Goal: Information Seeking & Learning: Learn about a topic

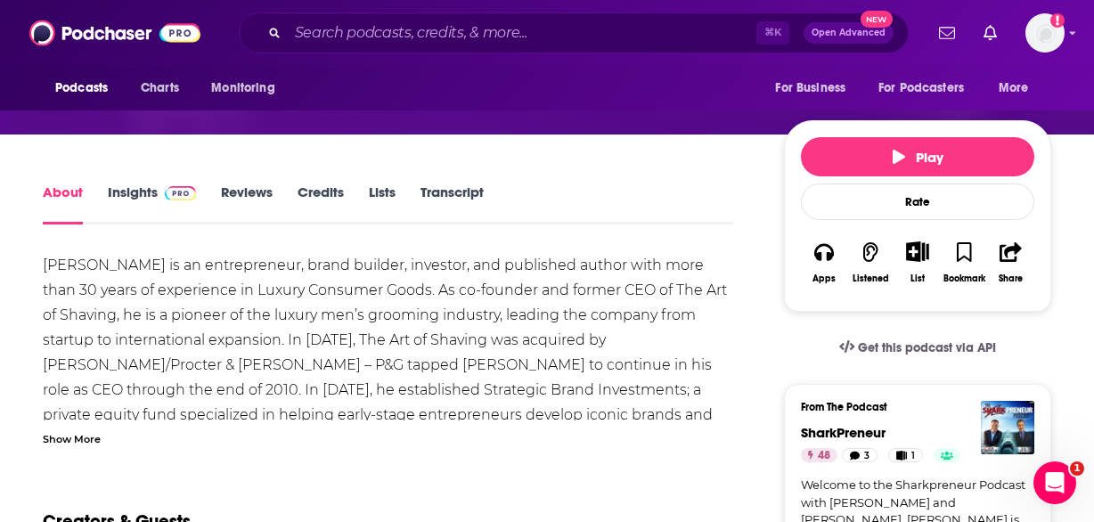
scroll to position [216, 0]
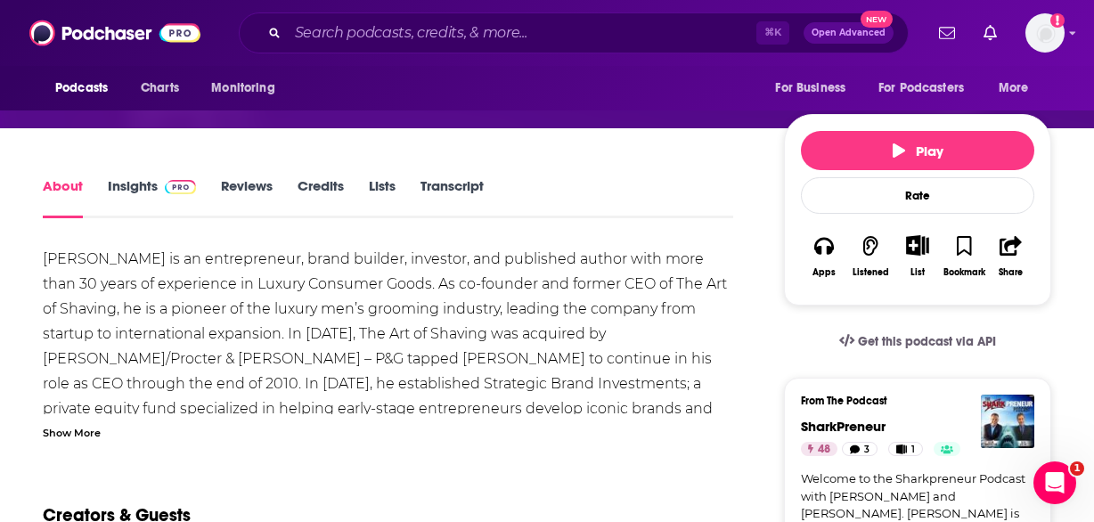
click at [74, 422] on div "Eric Malka is an entrepreneur, brand builder, investor, and published author wi…" at bounding box center [388, 343] width 690 height 193
click at [81, 426] on div "Show More" at bounding box center [72, 431] width 58 height 17
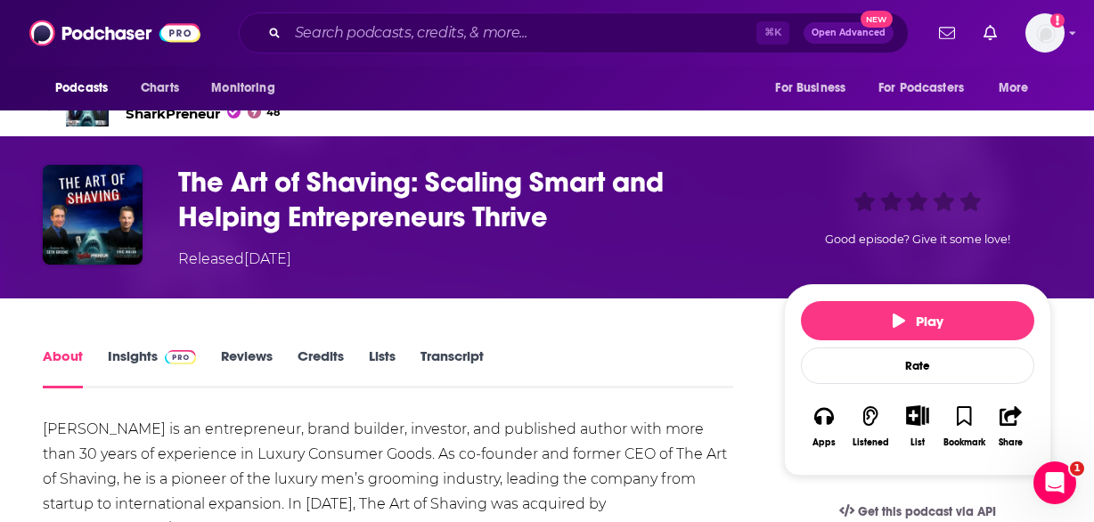
scroll to position [45, 0]
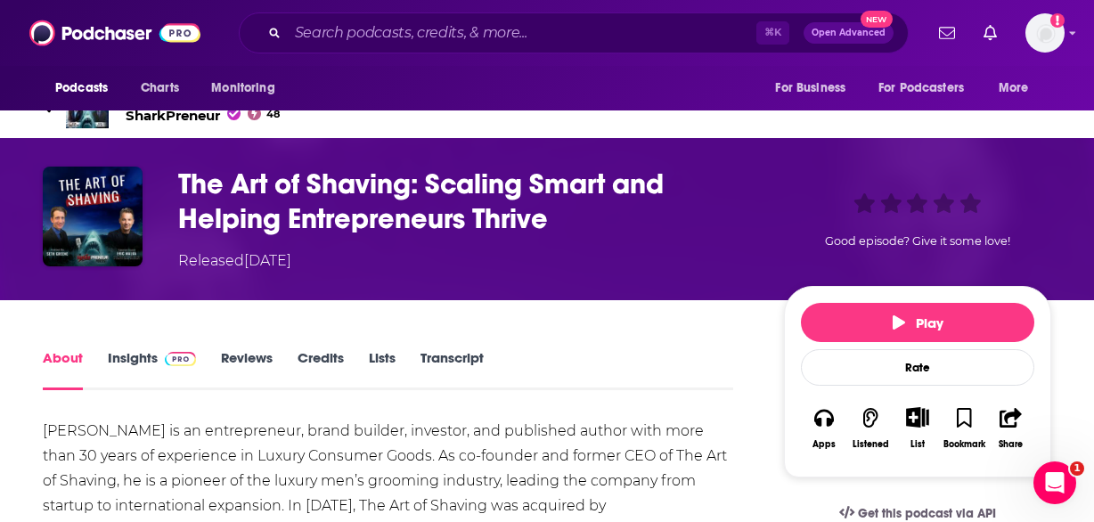
click at [133, 359] on link "Insights" at bounding box center [152, 369] width 88 height 41
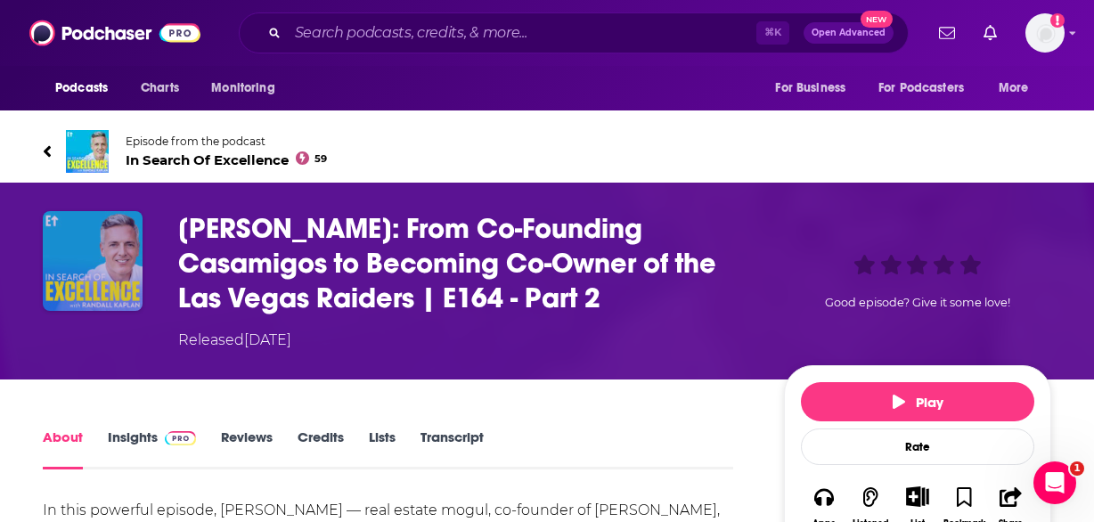
click at [97, 273] on img "Mike Meldman: From Co-Founding Casamigos to Becoming Co-Owner of the Las Vegas …" at bounding box center [93, 261] width 100 height 100
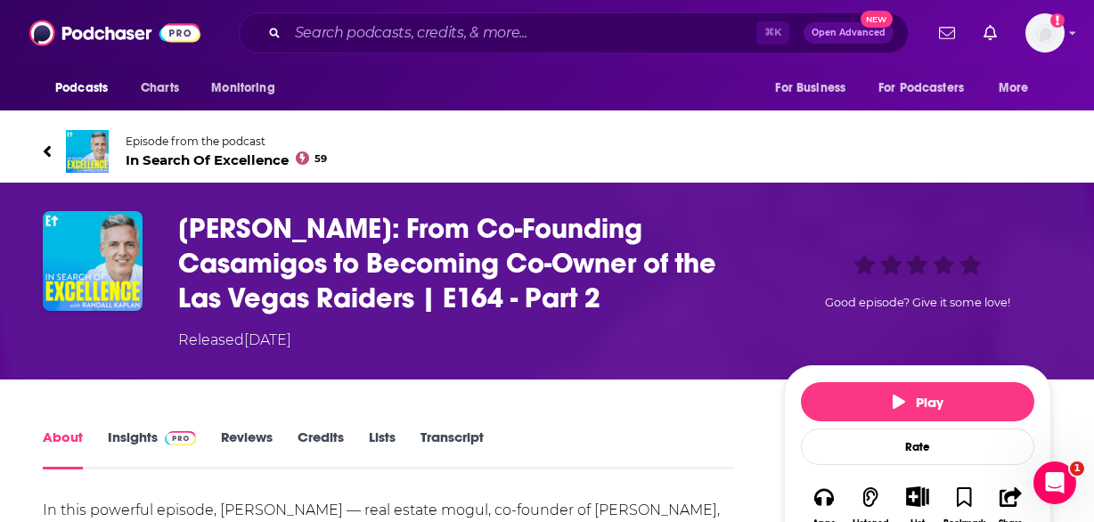
click at [46, 152] on icon at bounding box center [47, 151] width 7 height 12
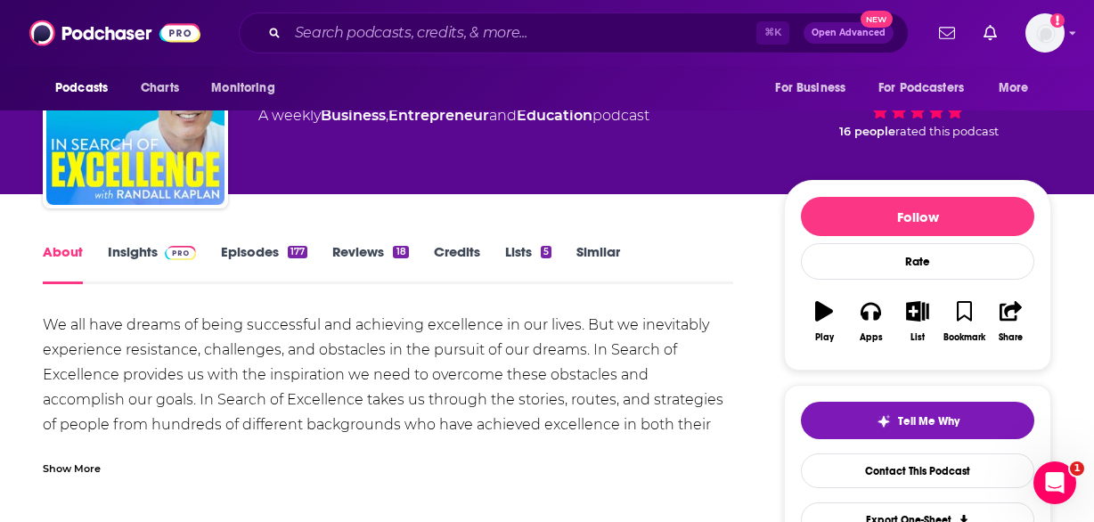
scroll to position [104, 0]
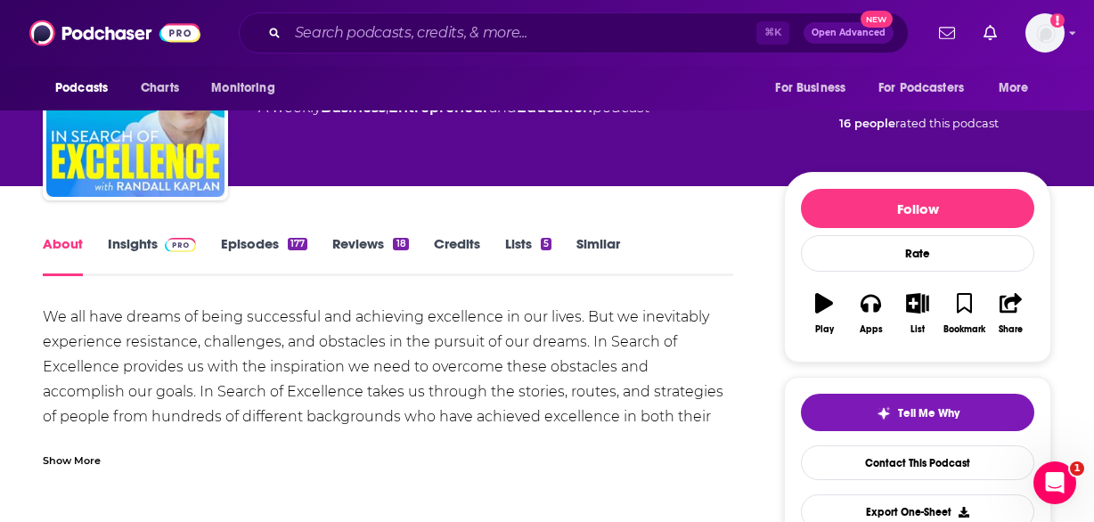
click at [76, 460] on div "Show More" at bounding box center [72, 459] width 58 height 17
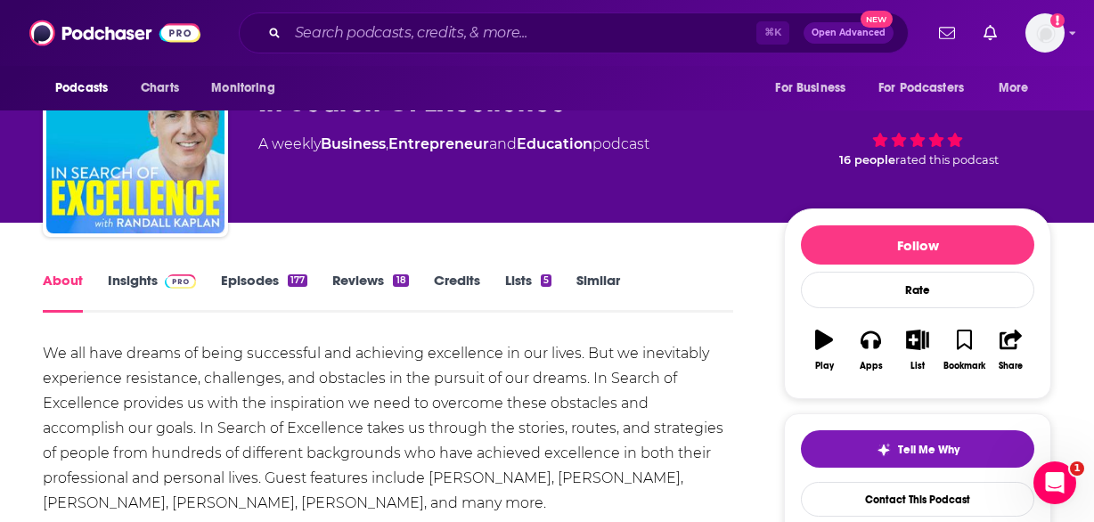
scroll to position [0, 0]
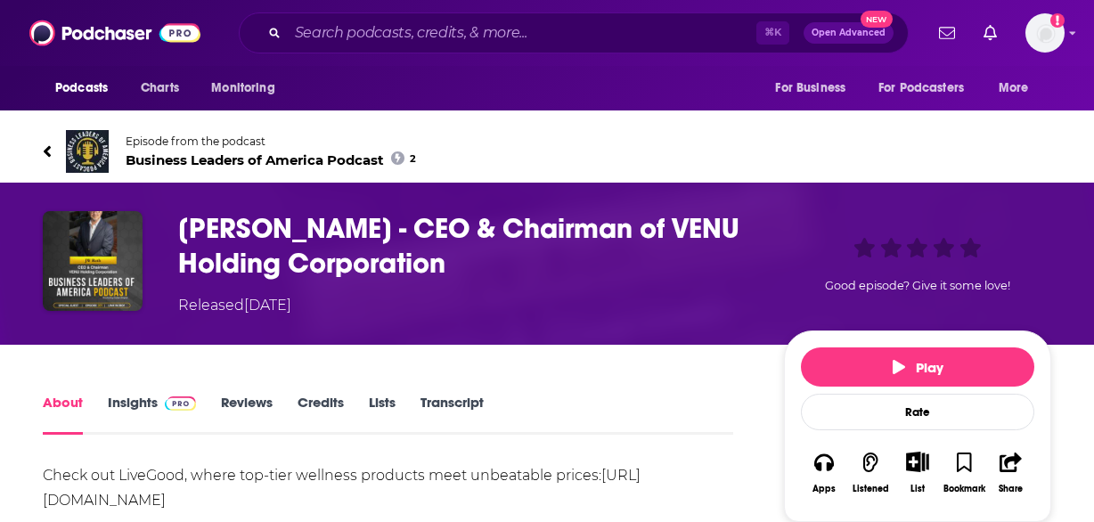
click at [223, 158] on span "Business Leaders of America Podcast 2" at bounding box center [271, 159] width 290 height 17
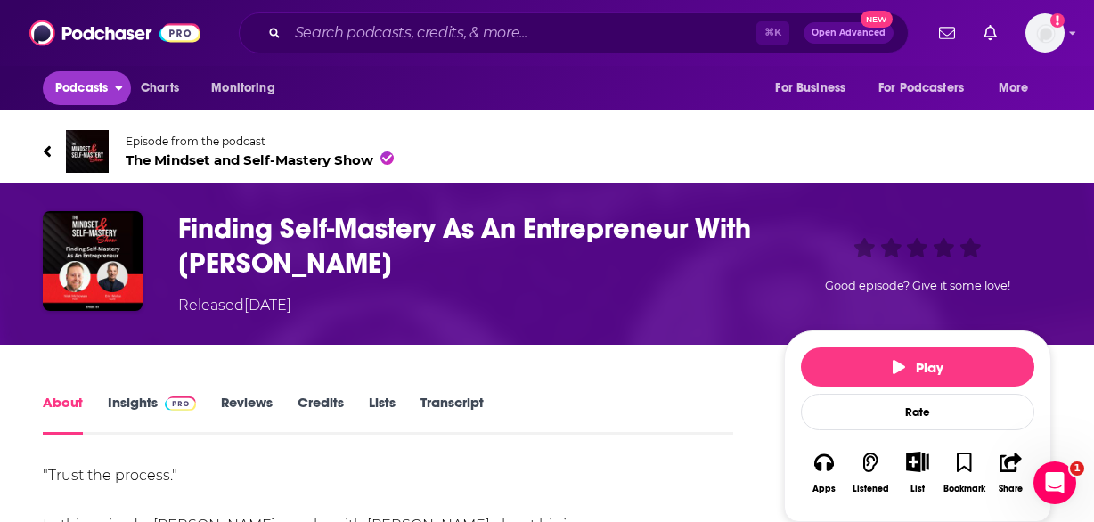
click at [69, 84] on span "Podcasts" at bounding box center [81, 88] width 53 height 25
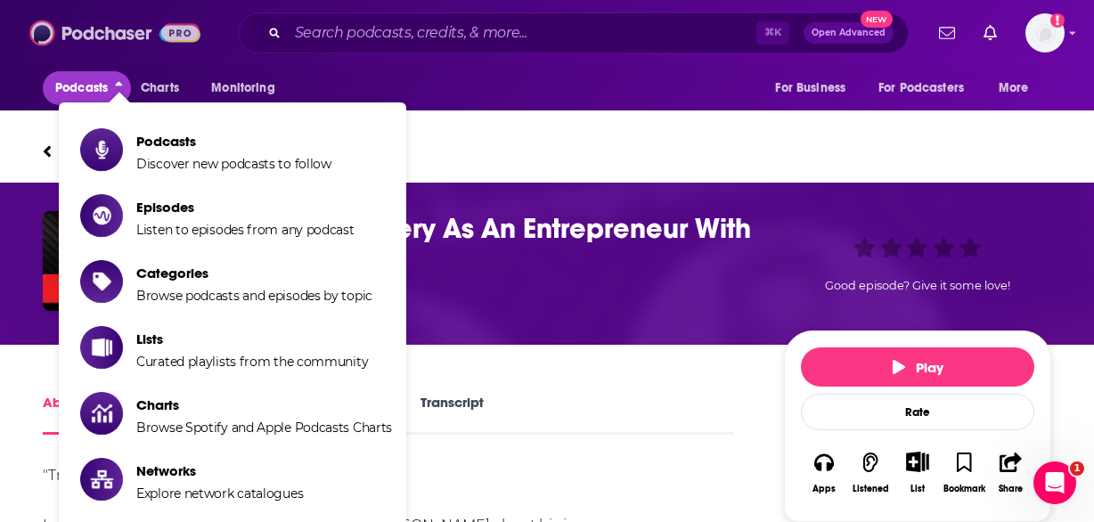
click at [72, 36] on img at bounding box center [114, 33] width 171 height 34
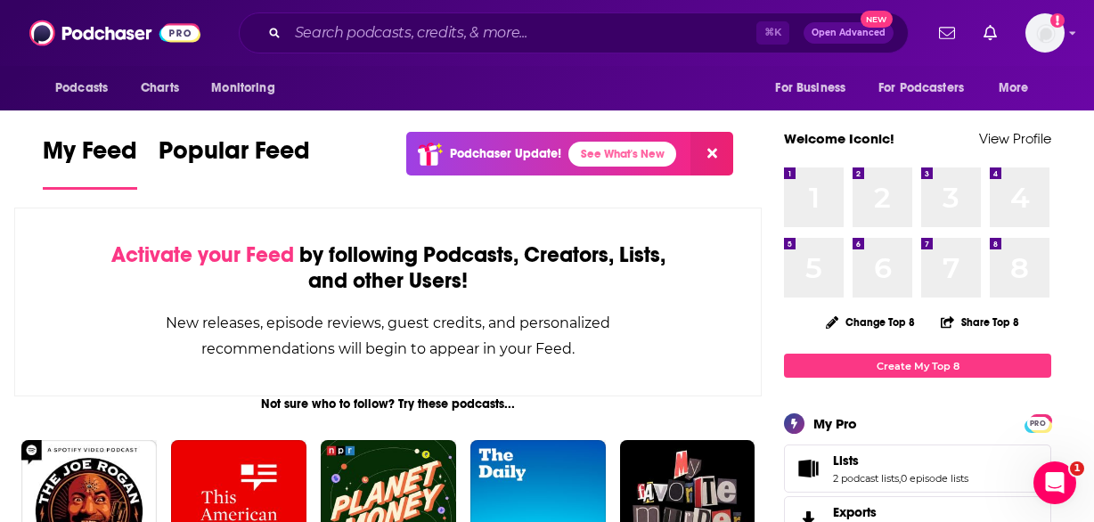
click at [709, 156] on icon at bounding box center [712, 154] width 10 height 10
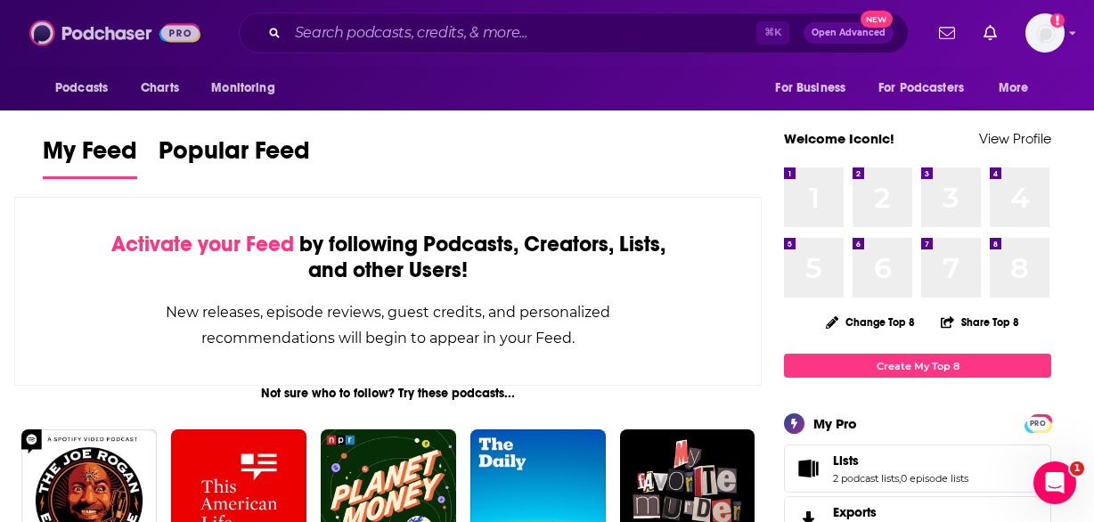
click at [82, 30] on img at bounding box center [114, 33] width 171 height 34
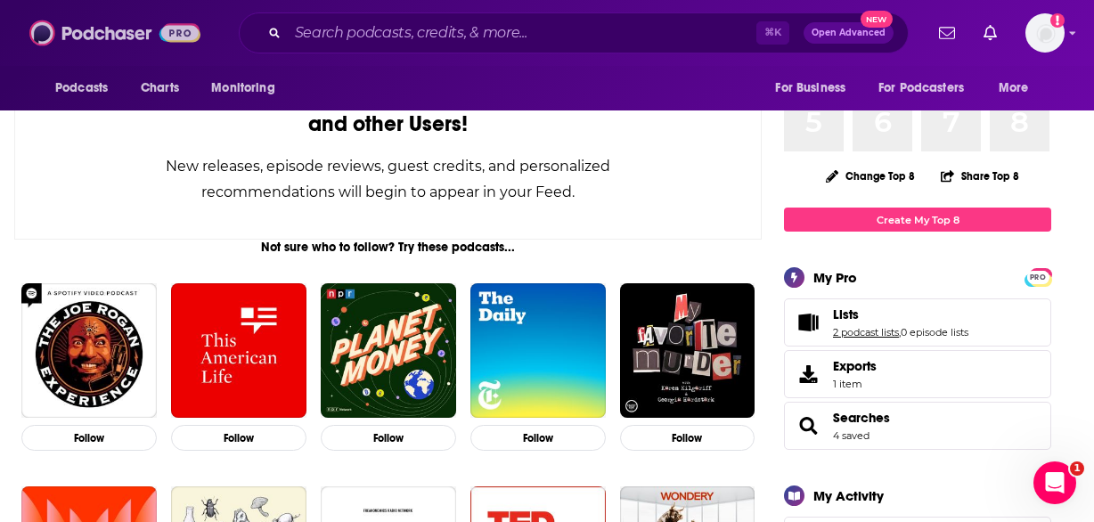
scroll to position [147, 0]
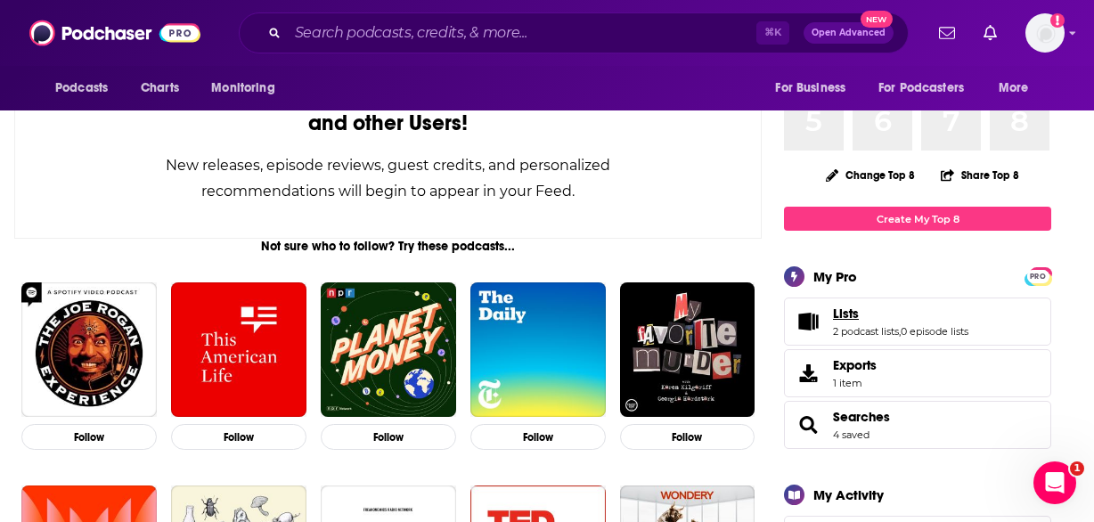
click at [910, 312] on link "Lists" at bounding box center [900, 313] width 135 height 16
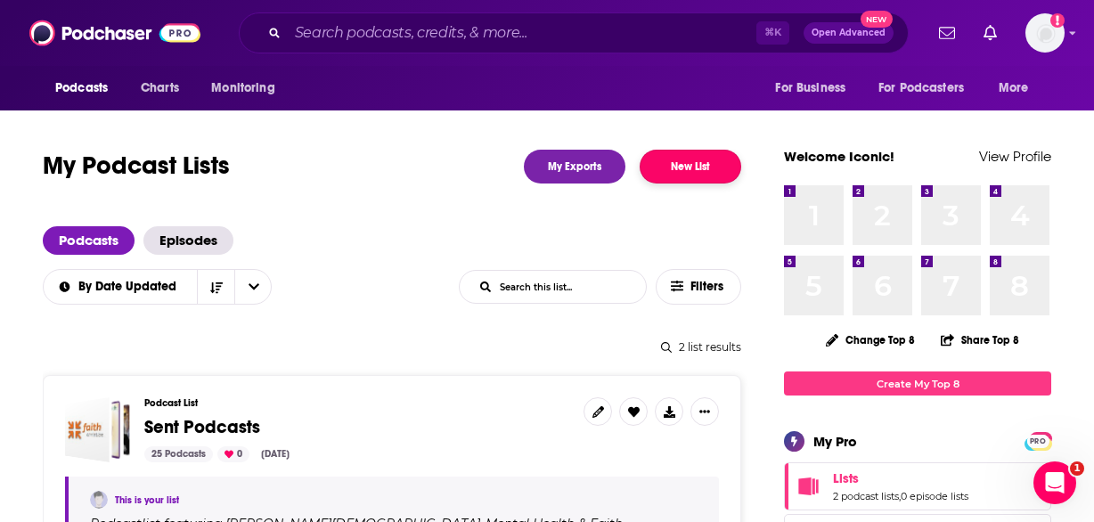
click at [698, 169] on button "New List" at bounding box center [690, 167] width 102 height 34
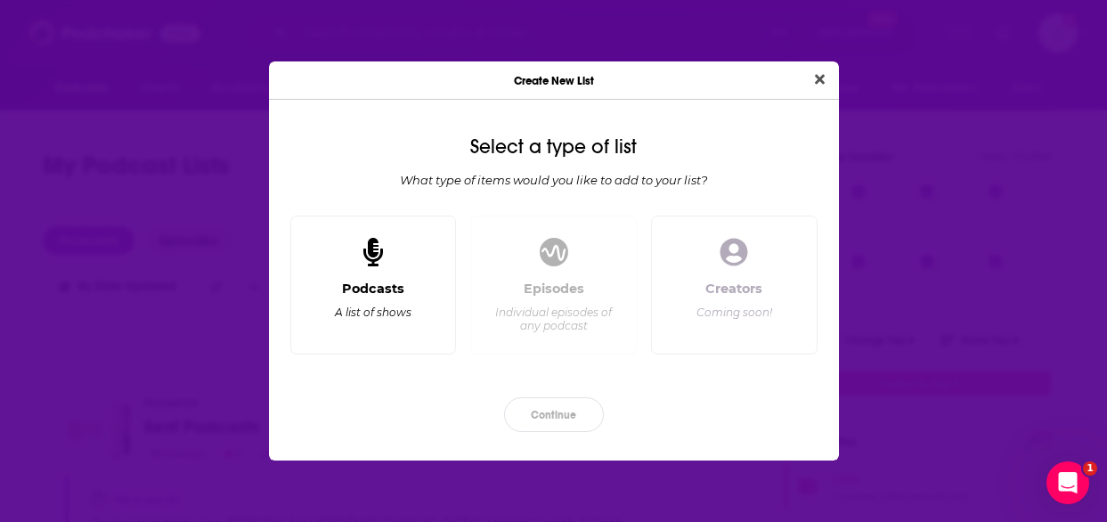
click at [397, 314] on div "A list of shows" at bounding box center [373, 311] width 77 height 13
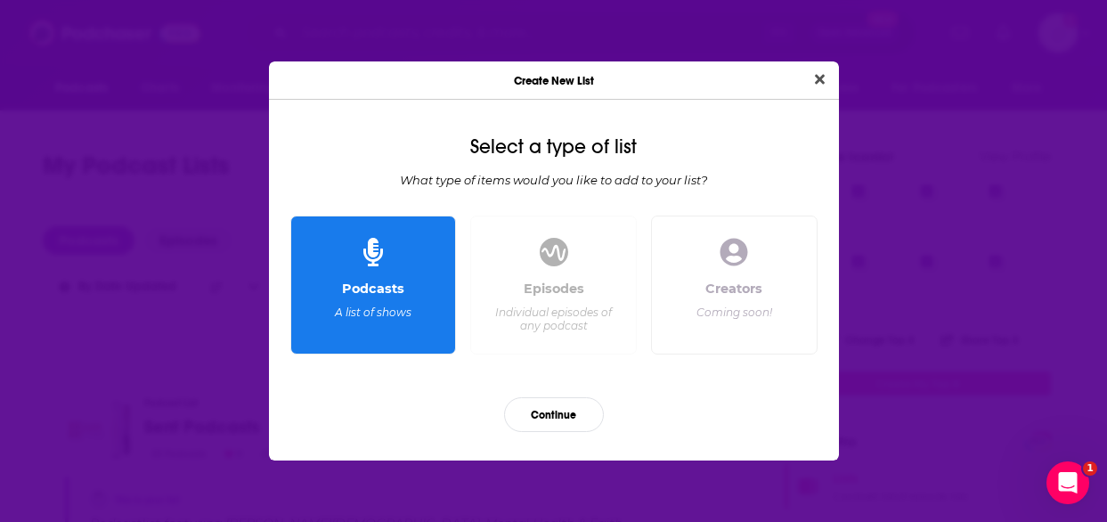
click at [379, 269] on span "Dialog" at bounding box center [373, 252] width 20 height 35
click at [550, 402] on button "Continue" at bounding box center [554, 414] width 100 height 35
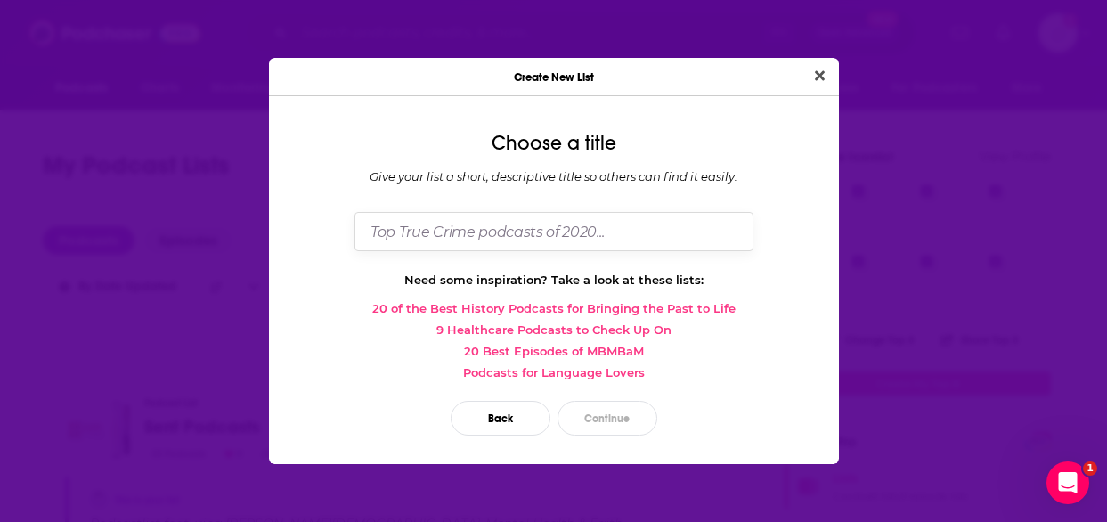
click at [444, 224] on input "Dialog" at bounding box center [553, 231] width 399 height 38
paste input "[PERSON_NAME]"
type input "KP Podcast (Marianne list) October 2025"
click at [618, 415] on button "Continue" at bounding box center [608, 418] width 100 height 35
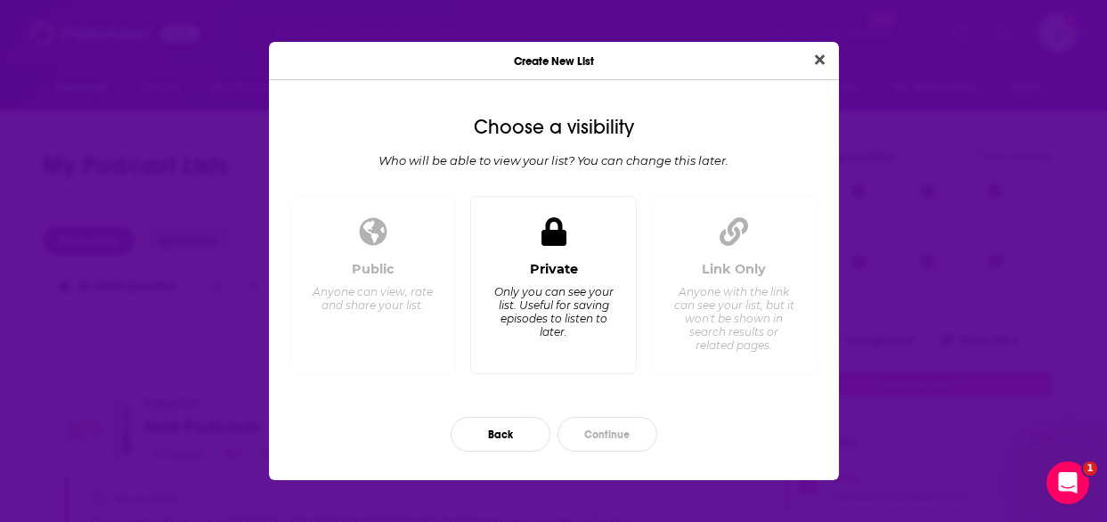
click at [576, 252] on div "Private Only you can see your list. Useful for saving episodes to listen to lat…" at bounding box center [553, 285] width 167 height 179
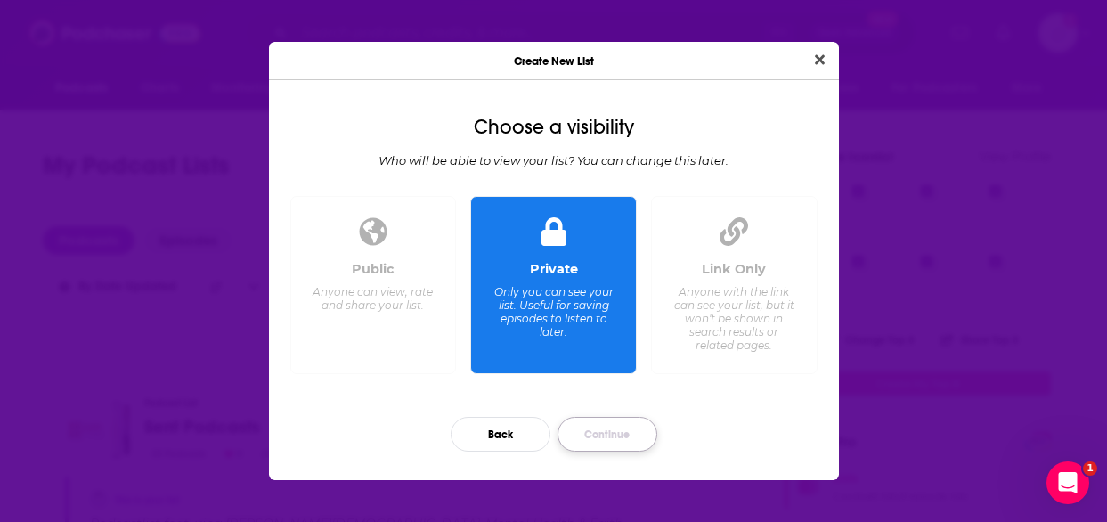
click at [605, 431] on button "Continue" at bounding box center [608, 434] width 100 height 35
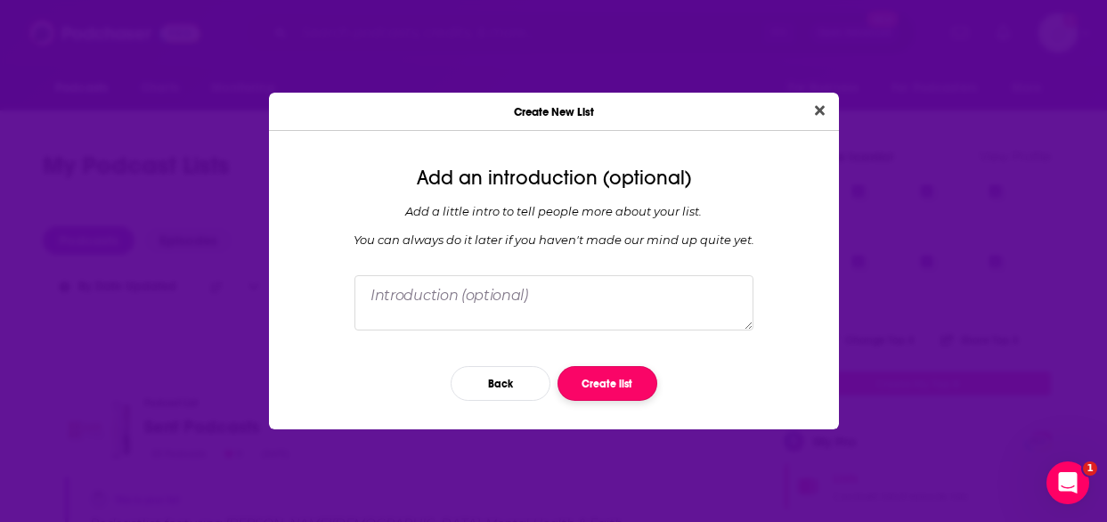
click at [603, 390] on button "Create list" at bounding box center [608, 383] width 100 height 35
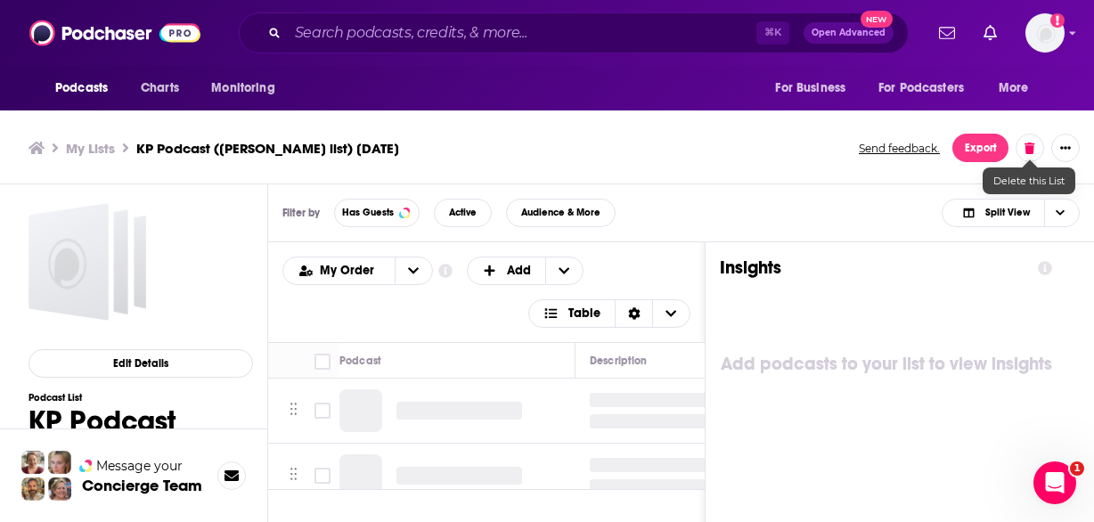
click at [1028, 151] on icon at bounding box center [1029, 149] width 10 height 12
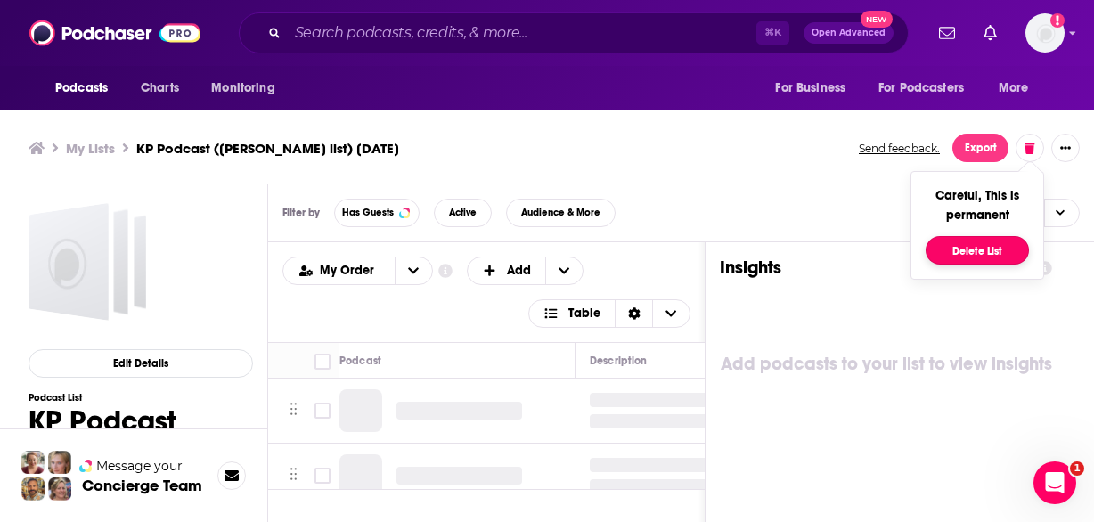
click at [986, 249] on button "Delete List" at bounding box center [976, 250] width 103 height 29
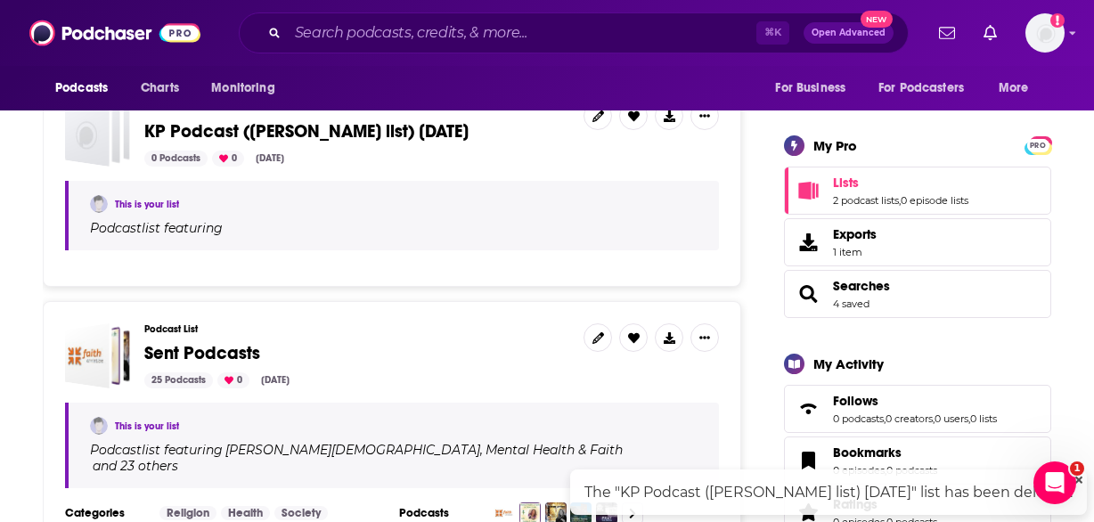
scroll to position [297, 0]
click at [899, 288] on span "Searches 4 saved" at bounding box center [917, 293] width 267 height 48
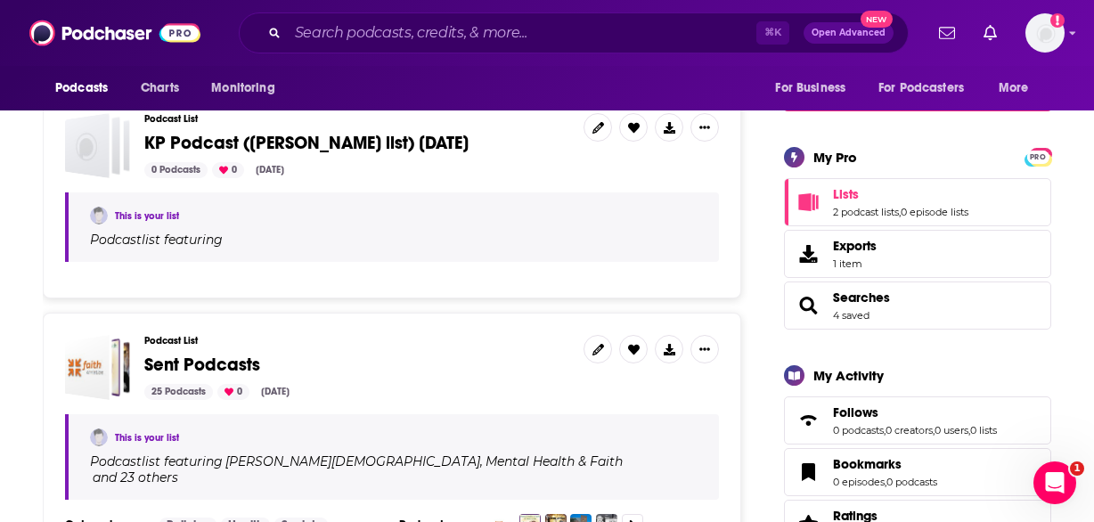
scroll to position [103, 0]
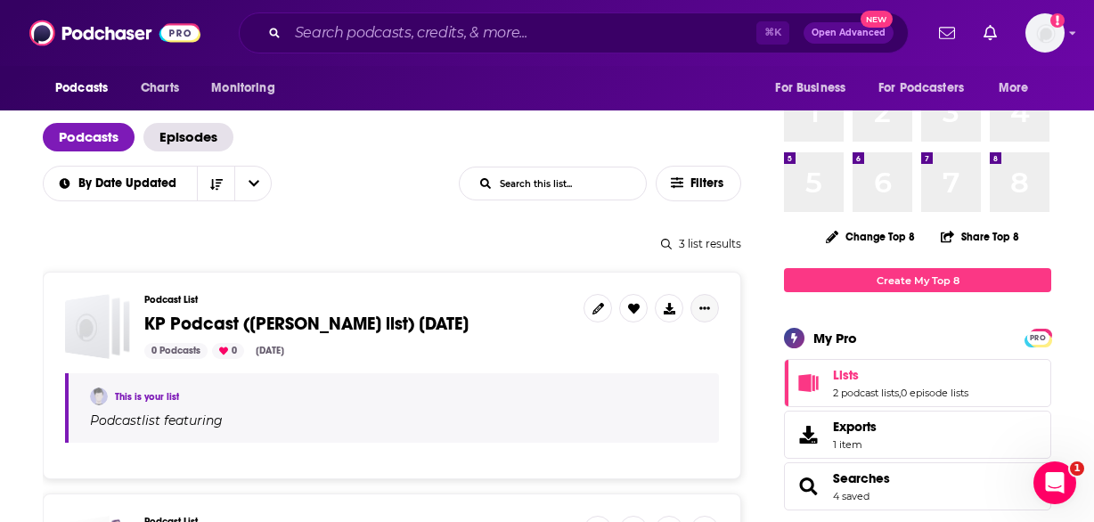
click at [707, 303] on icon "Show More Button" at bounding box center [704, 308] width 11 height 11
click at [416, 300] on h3 "Podcast List" at bounding box center [356, 300] width 425 height 12
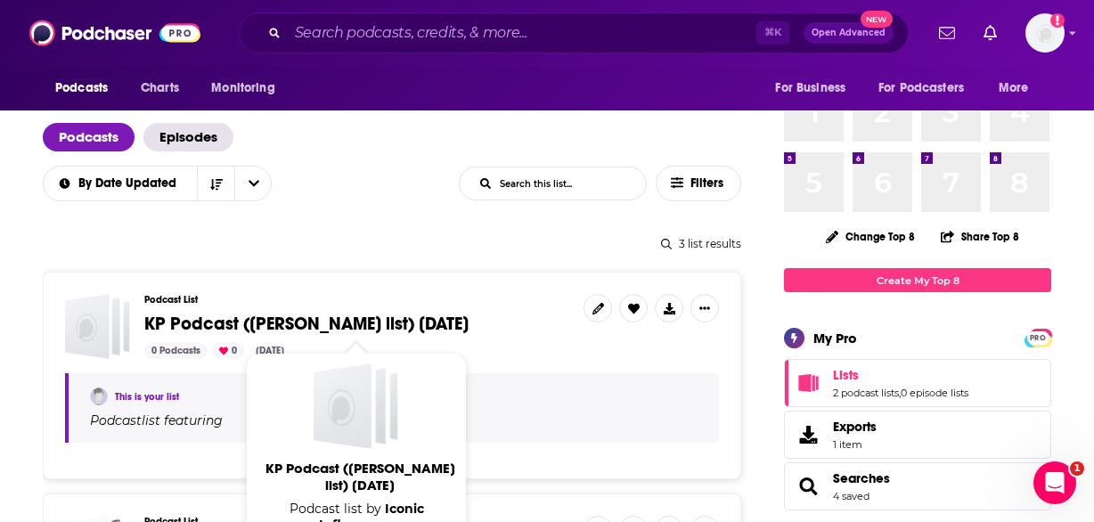
click at [349, 322] on span "KP Podcast (Marianne list) October 2025" at bounding box center [306, 324] width 324 height 22
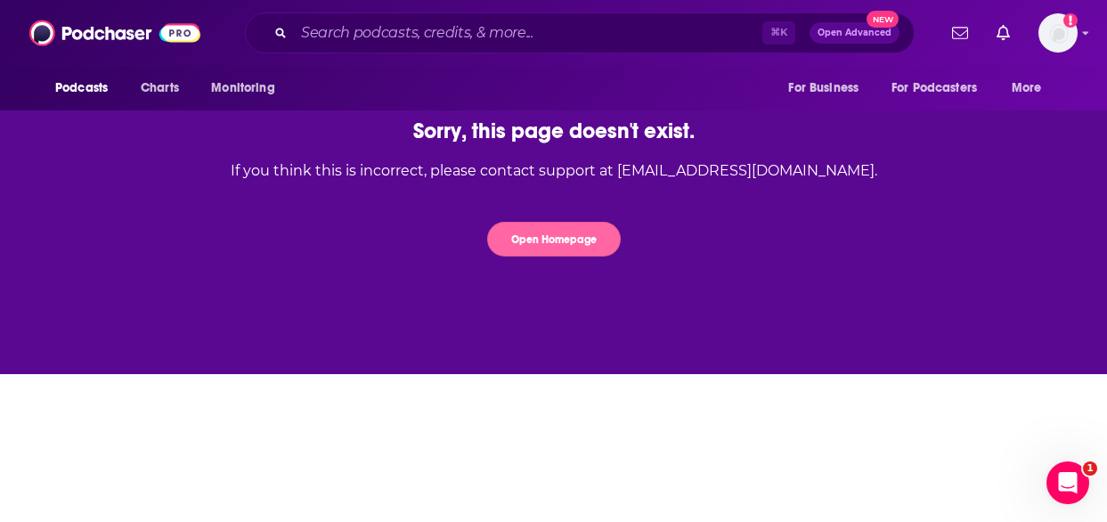
click at [561, 244] on button "Open Homepage" at bounding box center [554, 239] width 134 height 35
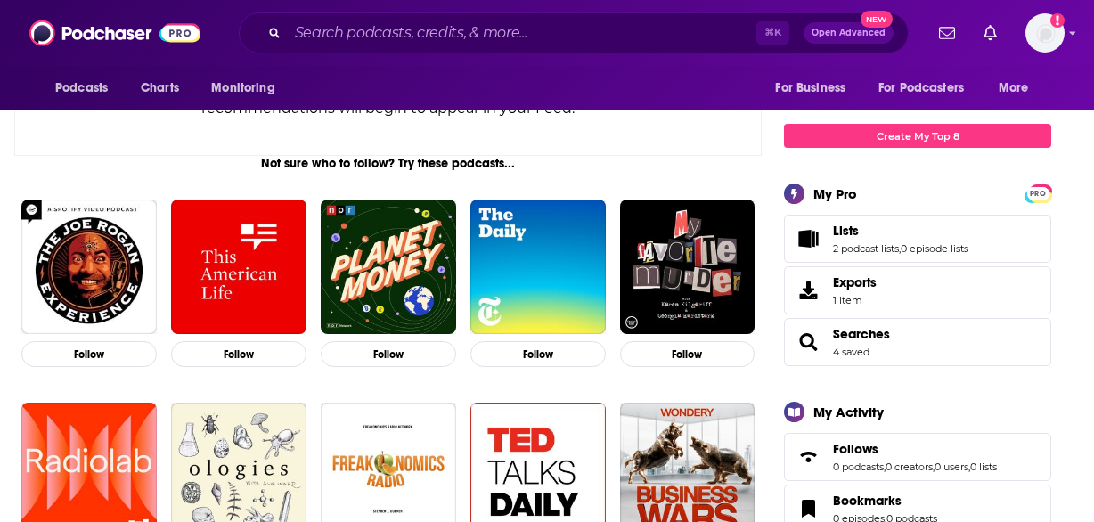
scroll to position [319, 0]
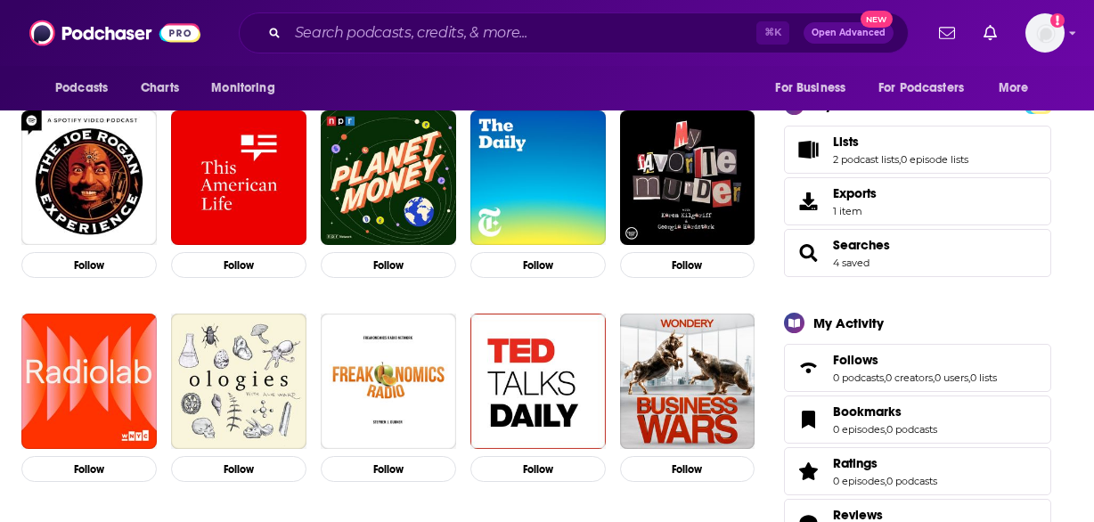
click at [901, 269] on span "Searches 4 saved" at bounding box center [917, 253] width 267 height 48
click at [885, 255] on span "Searches 4 saved" at bounding box center [861, 253] width 57 height 32
click at [903, 255] on span "Searches 4 saved" at bounding box center [917, 253] width 267 height 48
click at [878, 248] on span "Searches" at bounding box center [861, 245] width 57 height 16
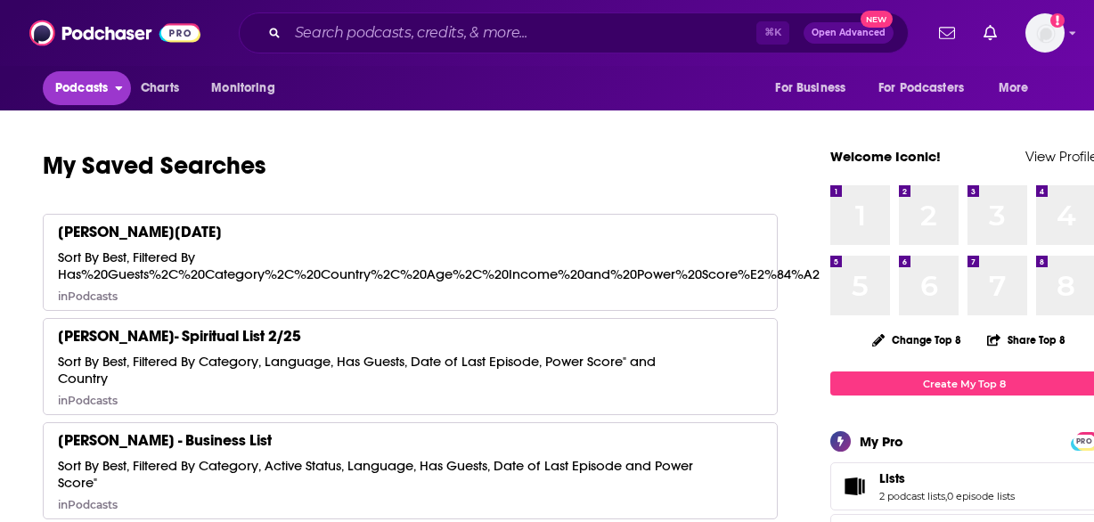
click at [88, 102] on button "Podcasts" at bounding box center [87, 88] width 88 height 34
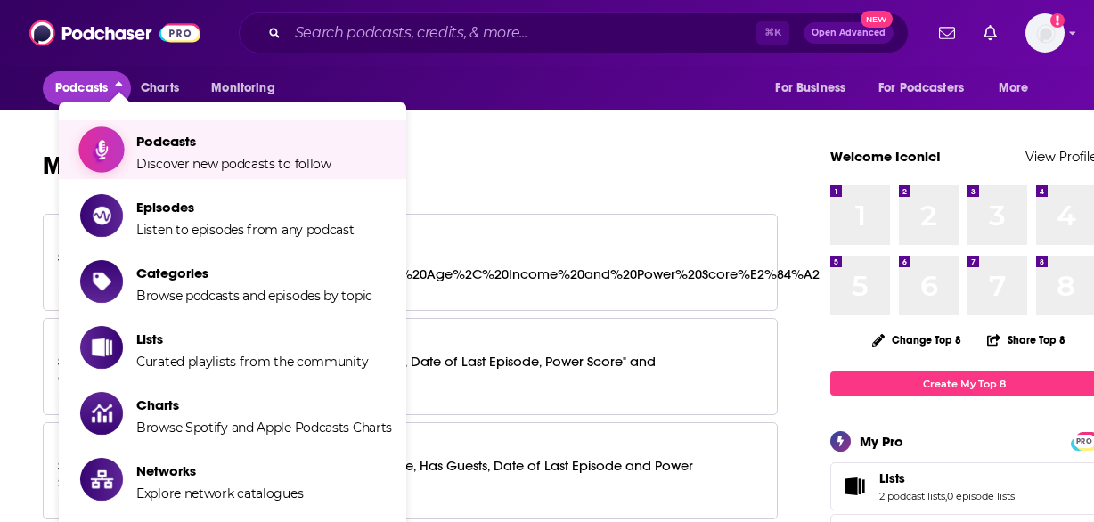
click at [204, 149] on span "Podcasts" at bounding box center [233, 141] width 195 height 17
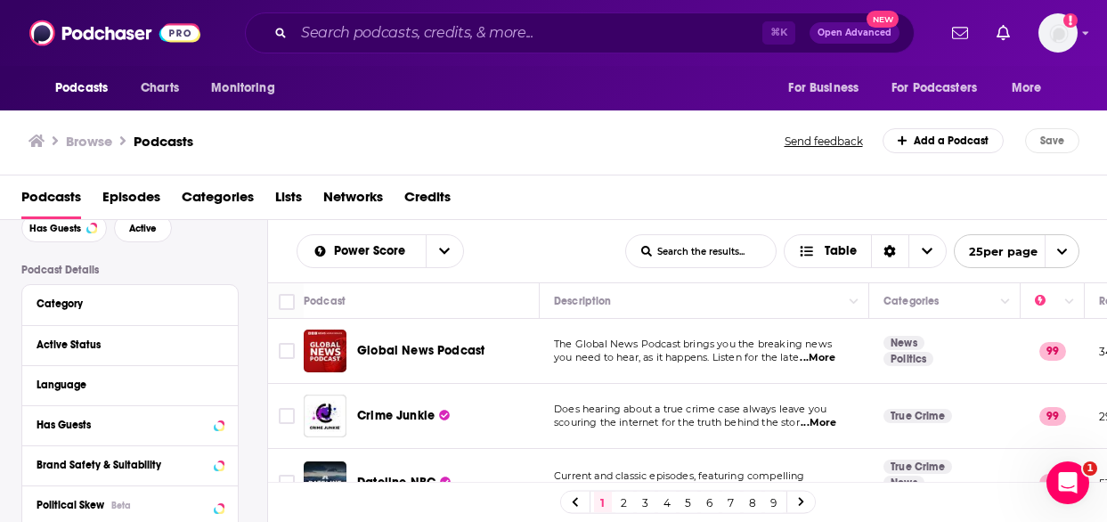
scroll to position [94, 0]
click at [121, 321] on div "Category" at bounding box center [130, 304] width 216 height 40
click at [86, 305] on div "Category" at bounding box center [120, 303] width 167 height 12
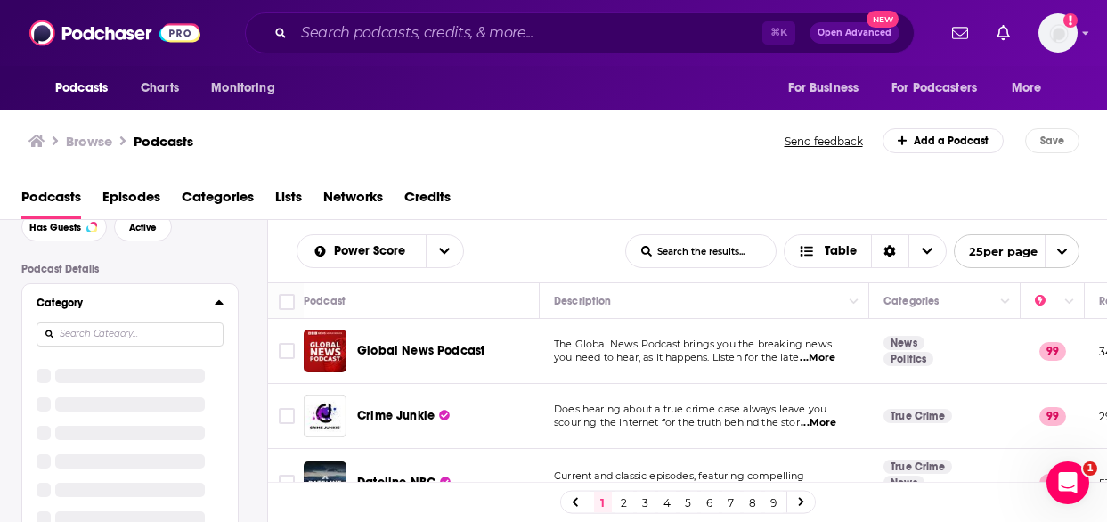
click at [225, 308] on div "Category" at bounding box center [130, 415] width 216 height 263
click at [220, 305] on icon at bounding box center [219, 302] width 8 height 4
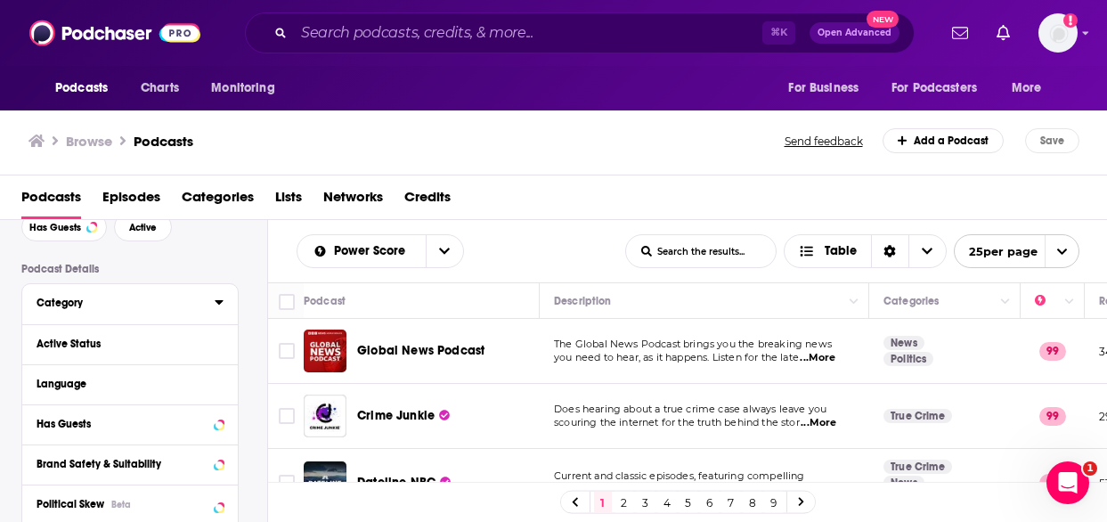
click at [220, 305] on icon at bounding box center [219, 302] width 8 height 4
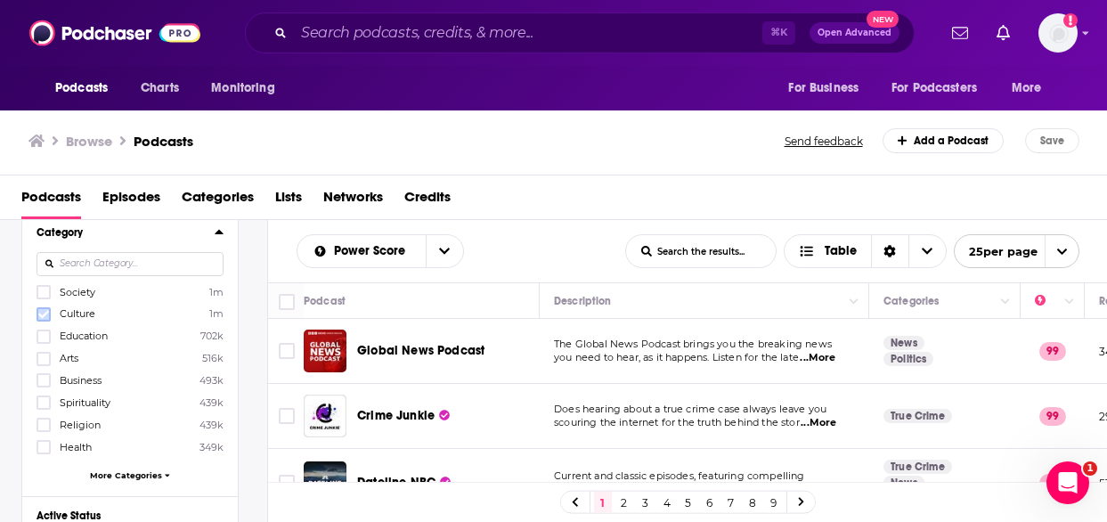
scroll to position [166, 0]
click at [44, 378] on icon at bounding box center [43, 379] width 11 height 8
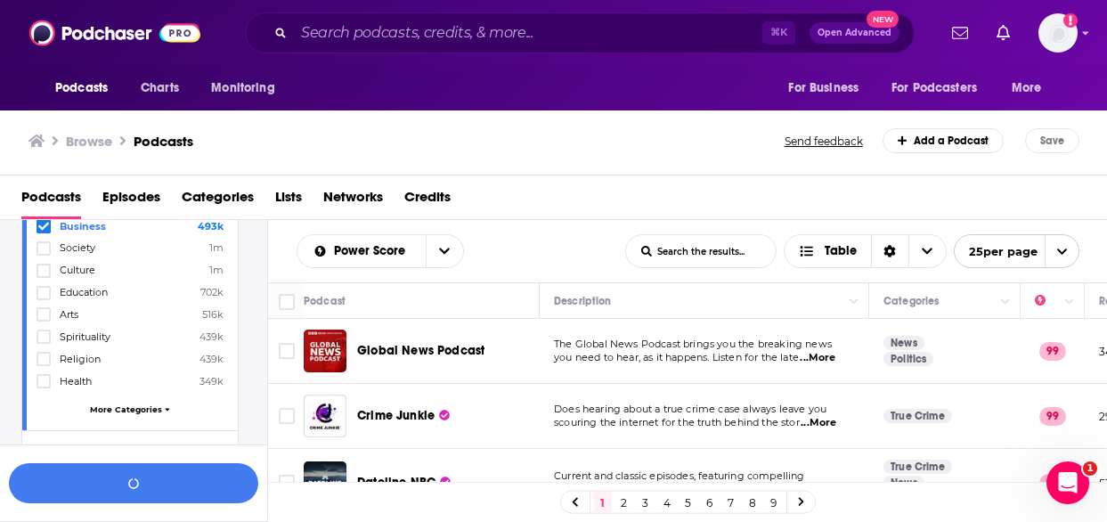
scroll to position [260, 0]
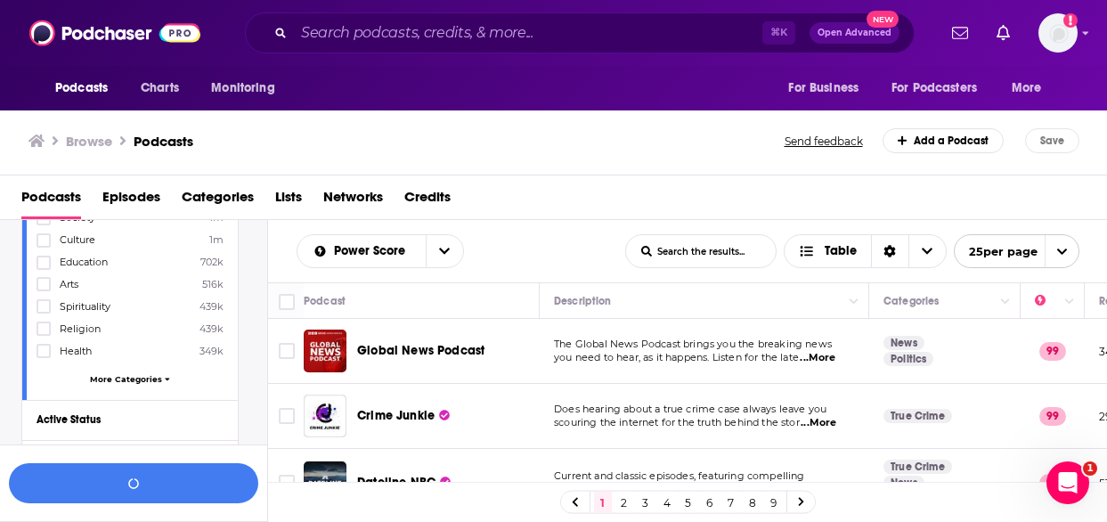
click at [143, 374] on span "More Categories" at bounding box center [126, 379] width 72 height 10
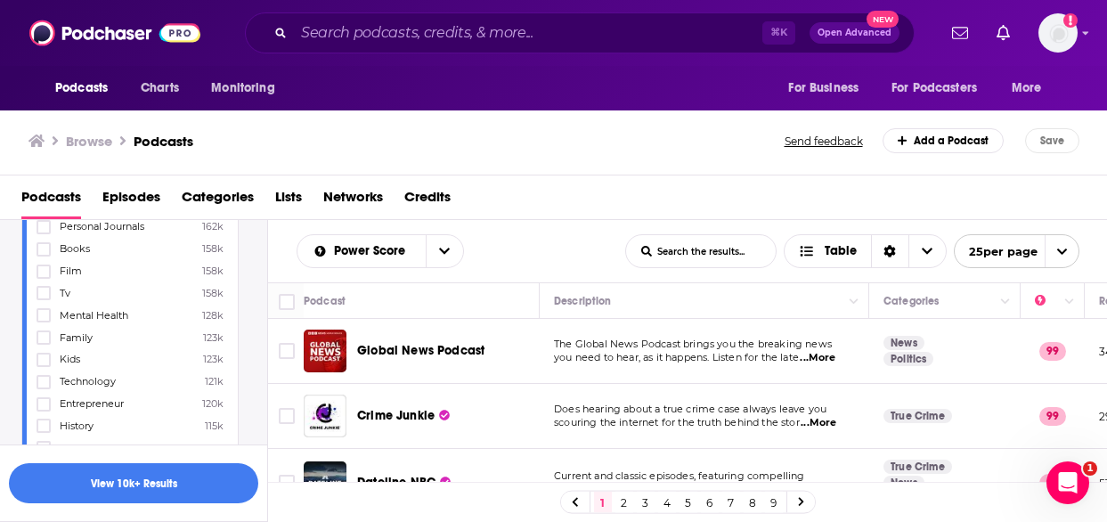
scroll to position [550, 0]
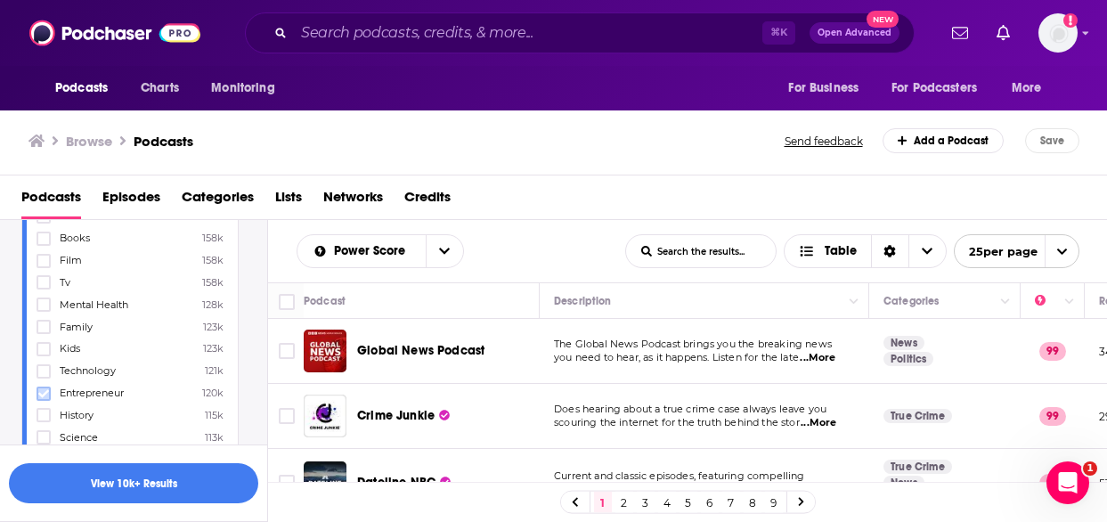
click at [43, 388] on icon at bounding box center [43, 393] width 11 height 11
click at [45, 364] on icon at bounding box center [43, 369] width 11 height 11
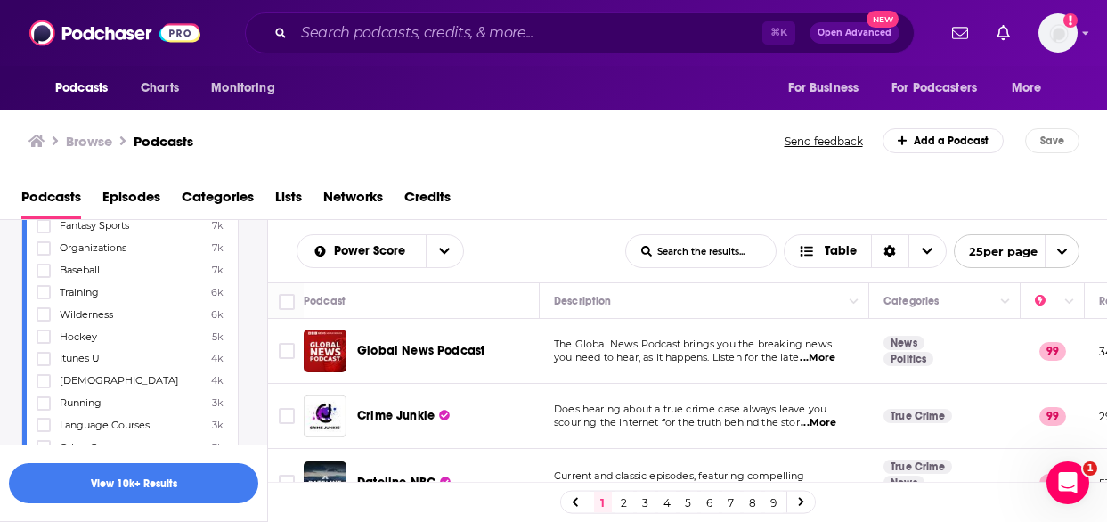
scroll to position [1983, 0]
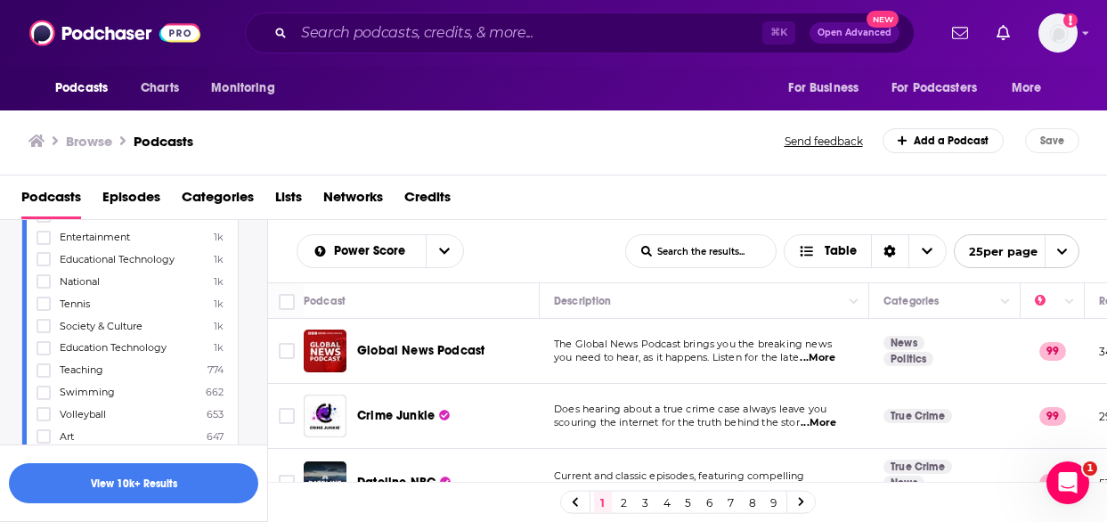
scroll to position [2762, 0]
click at [151, 485] on button "View 10k+ Results" at bounding box center [133, 483] width 249 height 40
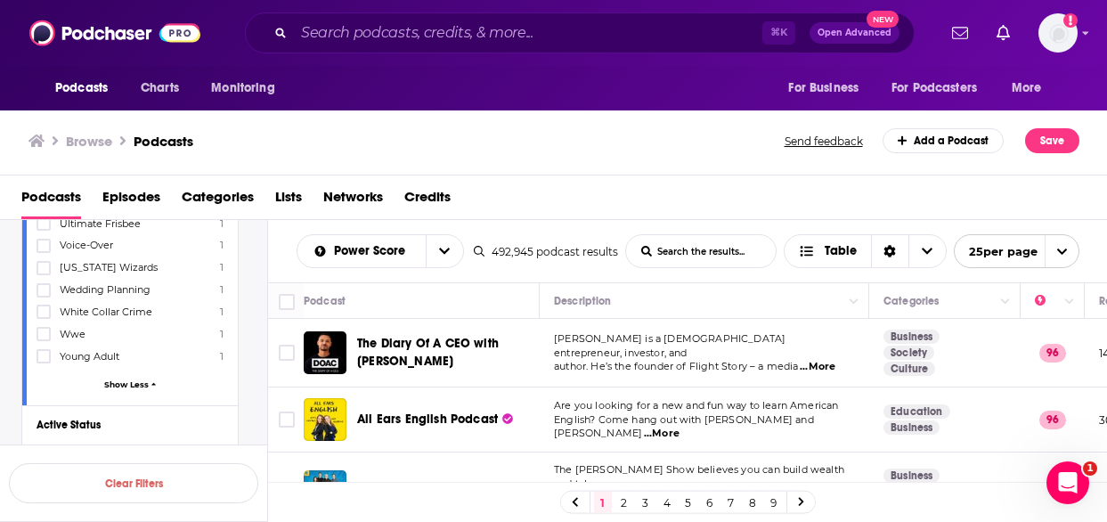
scroll to position [10124, 0]
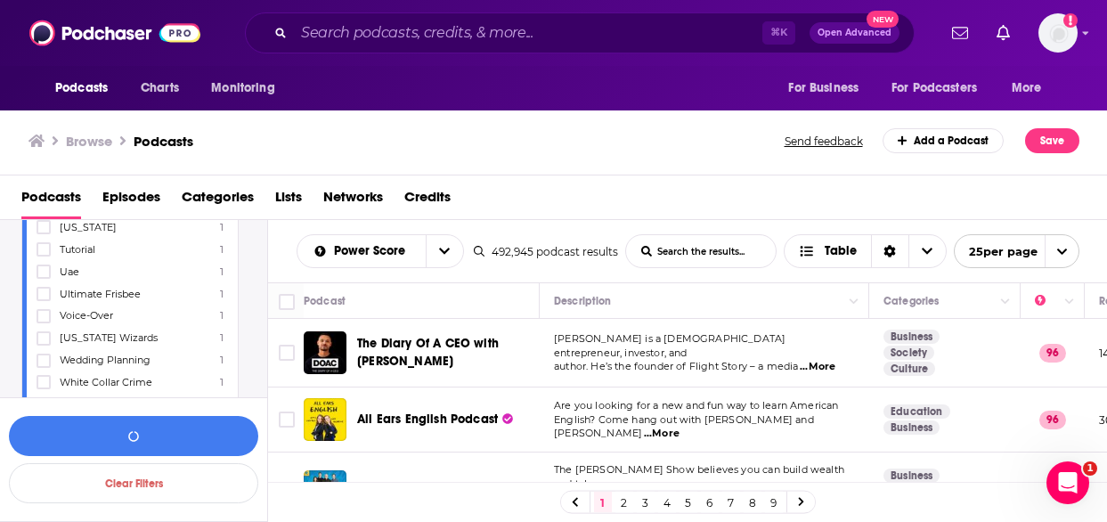
scroll to position [10225, 0]
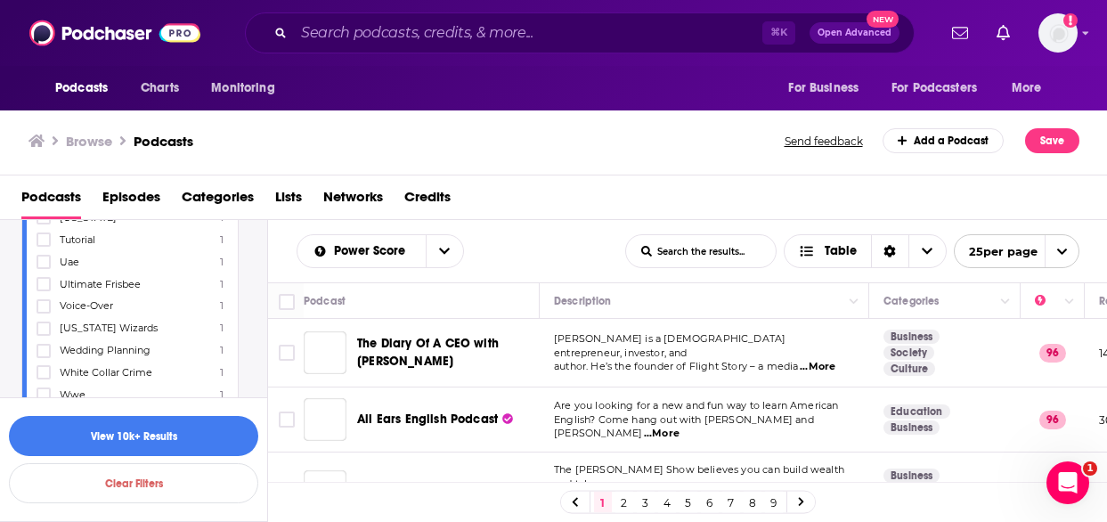
scroll to position [10229, 0]
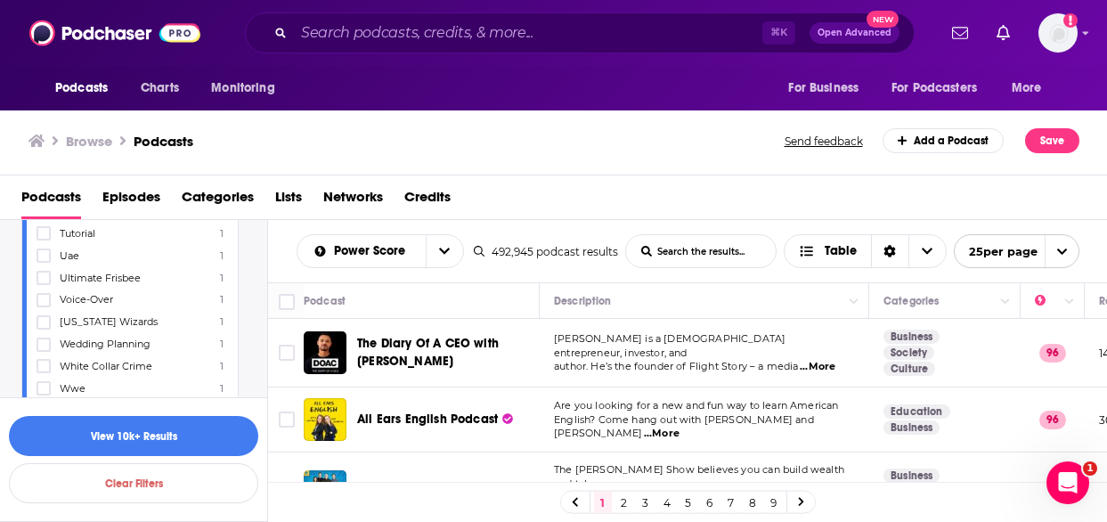
scroll to position [10232, 0]
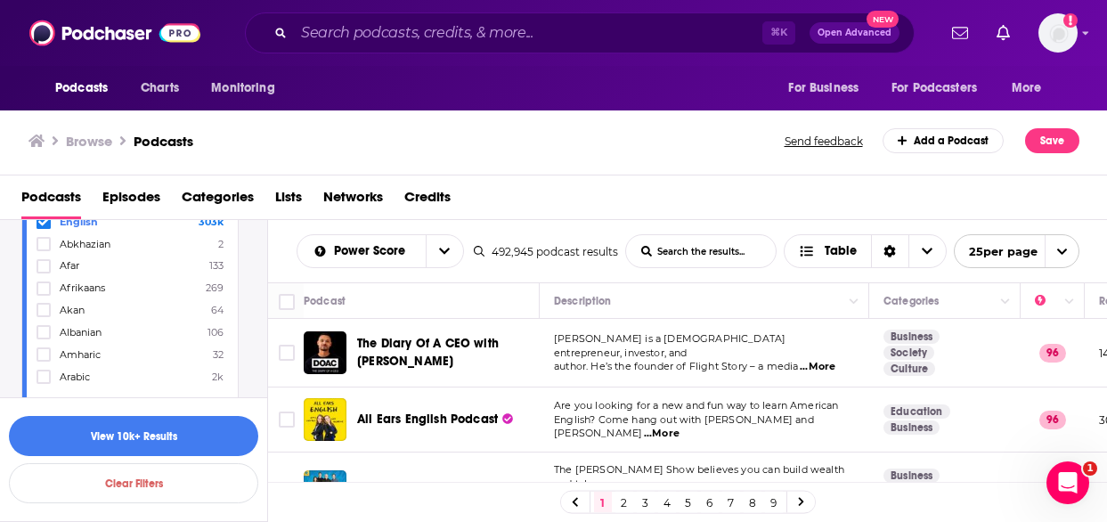
scroll to position [10498, 0]
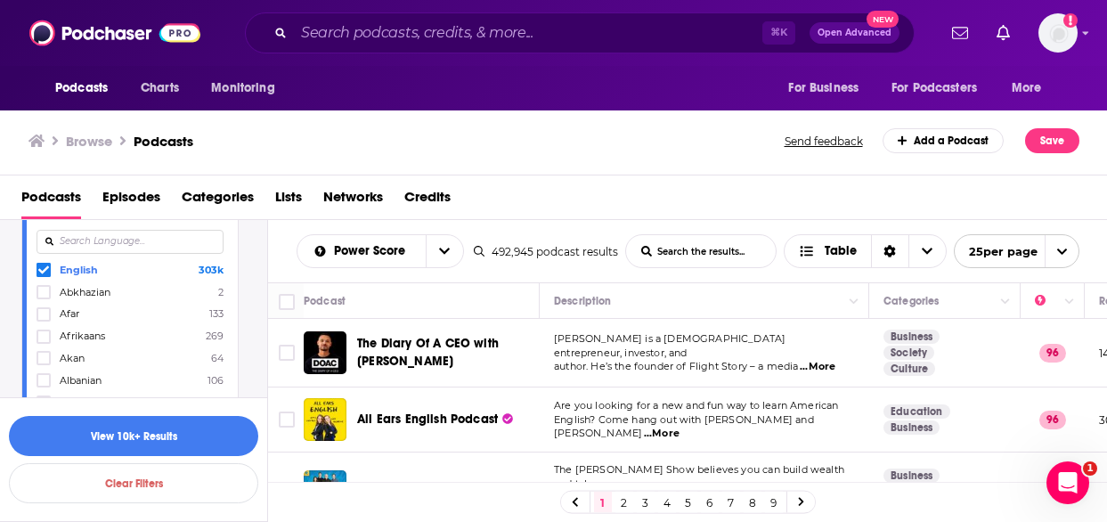
scroll to position [10589, 0]
click at [149, 502] on span "All" at bounding box center [120, 513] width 167 height 23
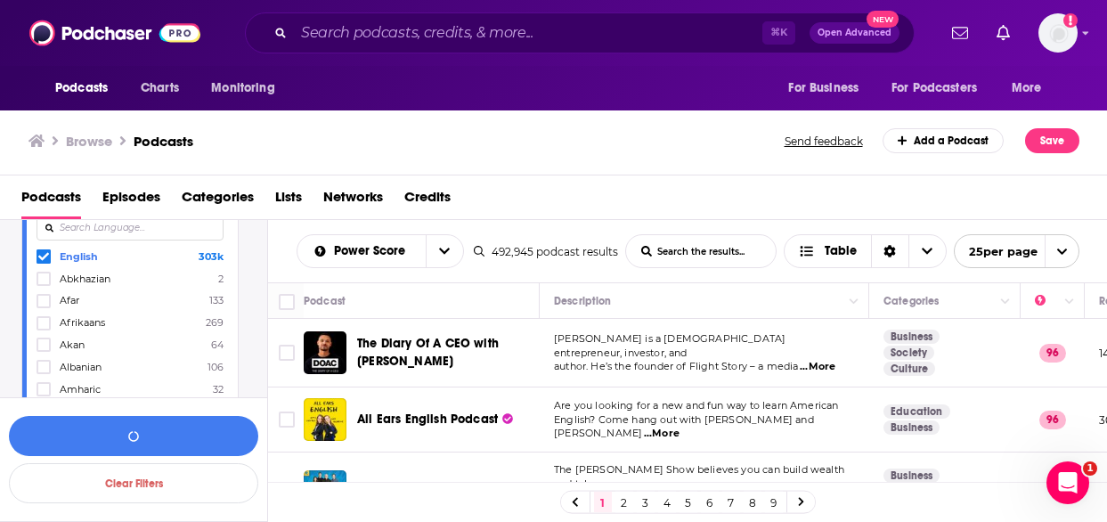
scroll to position [10592, 0]
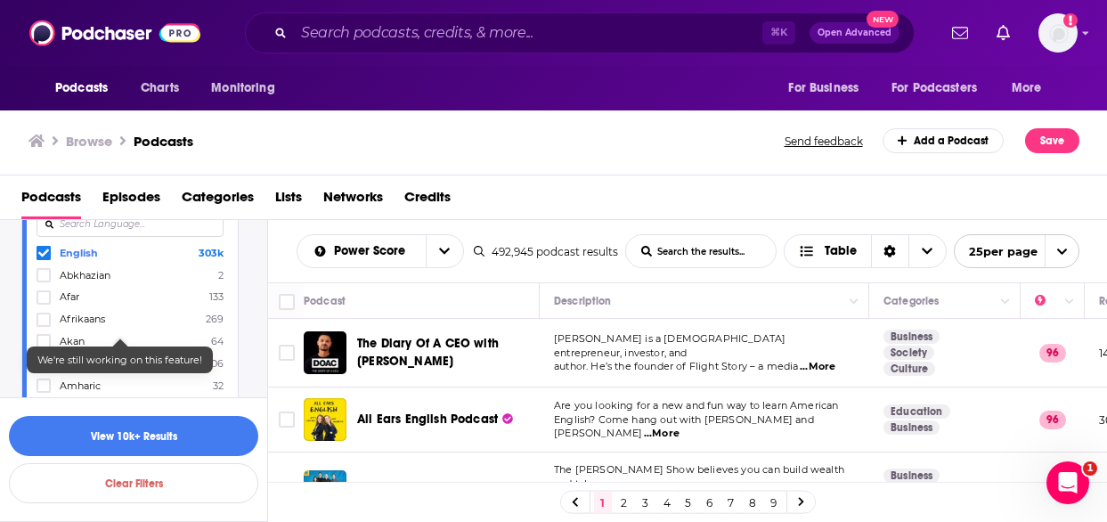
scroll to position [10612, 0]
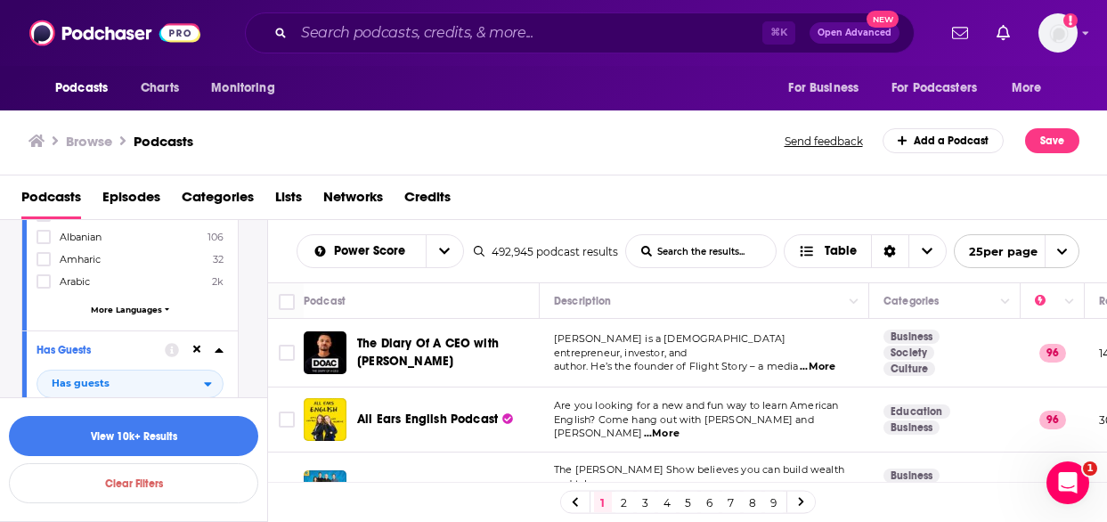
scroll to position [10748, 0]
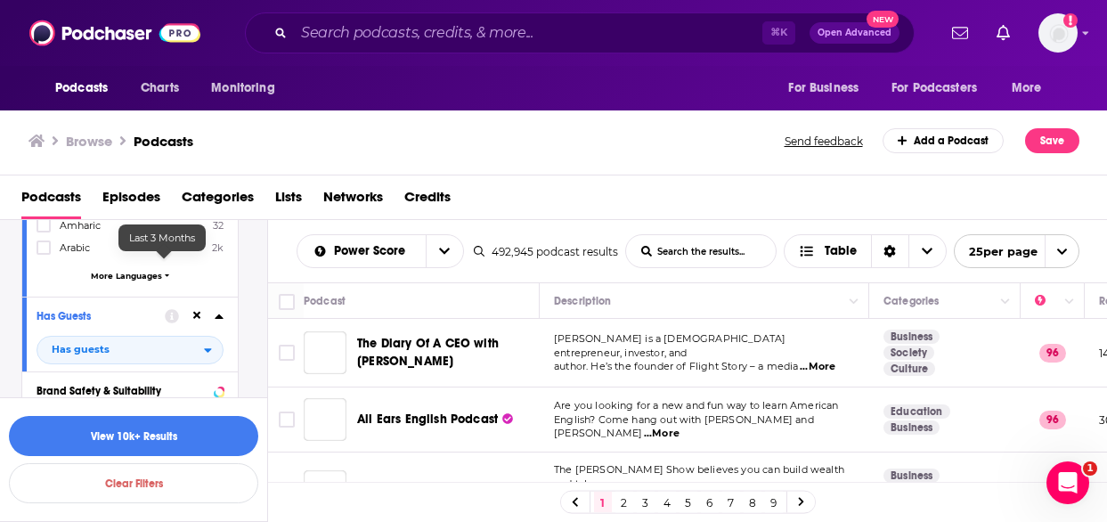
scroll to position [10820, 0]
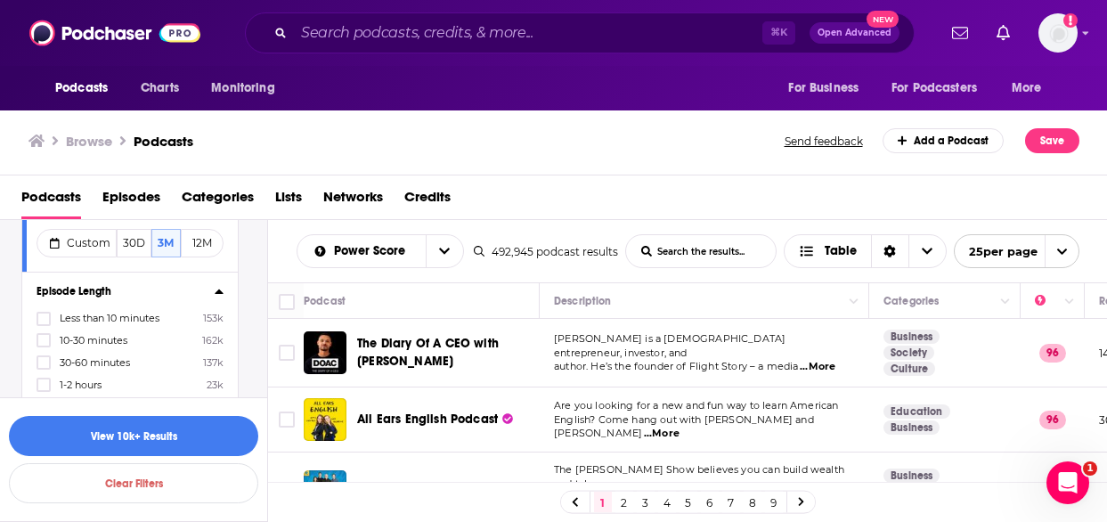
scroll to position [11121, 0]
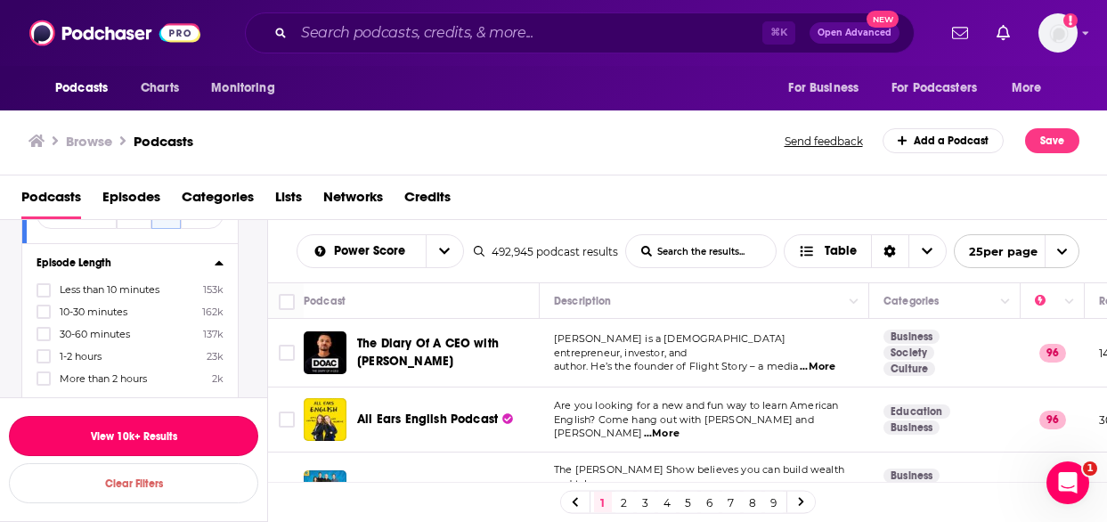
drag, startPoint x: 133, startPoint y: 435, endPoint x: 143, endPoint y: 287, distance: 148.2
click at [133, 435] on button "View 10k+ Results" at bounding box center [133, 436] width 249 height 40
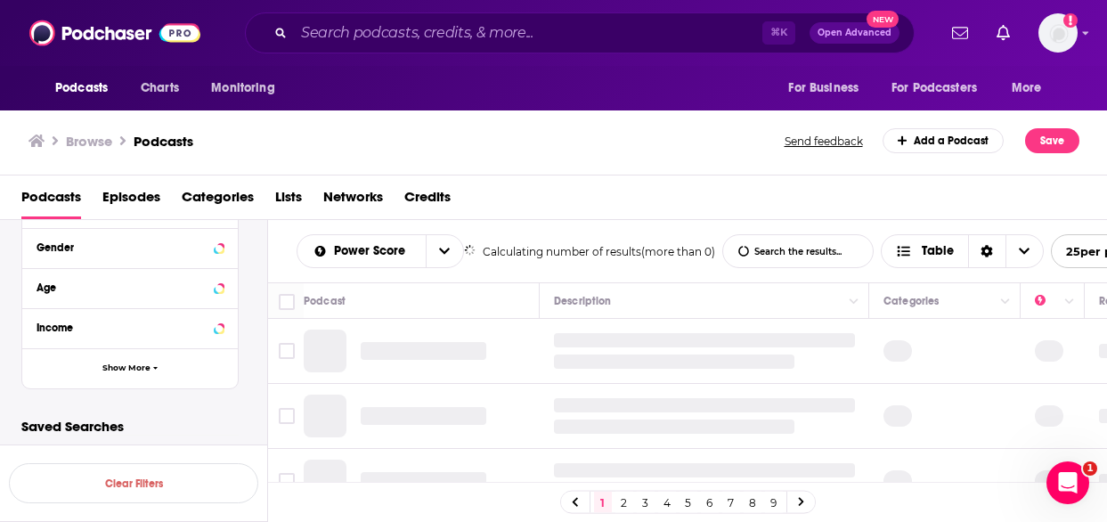
scroll to position [7365, 0]
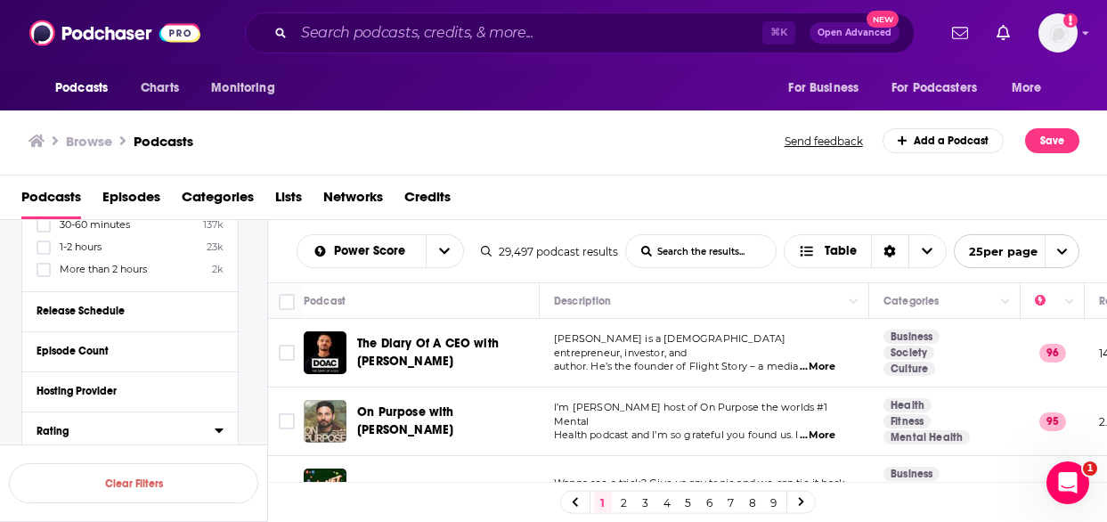
click at [218, 428] on icon at bounding box center [219, 430] width 8 height 4
click at [209, 458] on icon "open menu" at bounding box center [208, 464] width 8 height 12
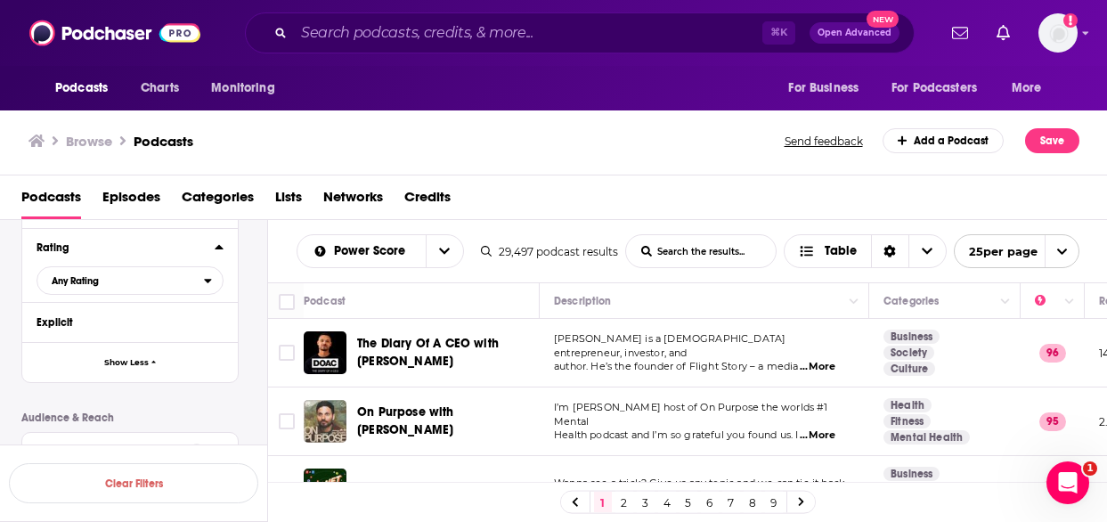
scroll to position [7551, 0]
click at [136, 443] on div "Power Score™" at bounding box center [108, 449] width 142 height 12
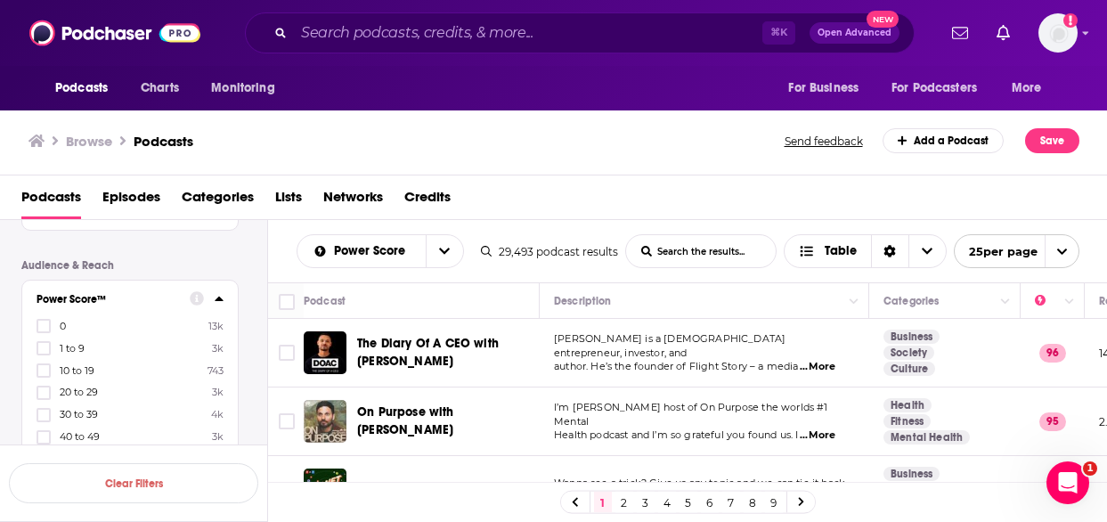
scroll to position [7756, 0]
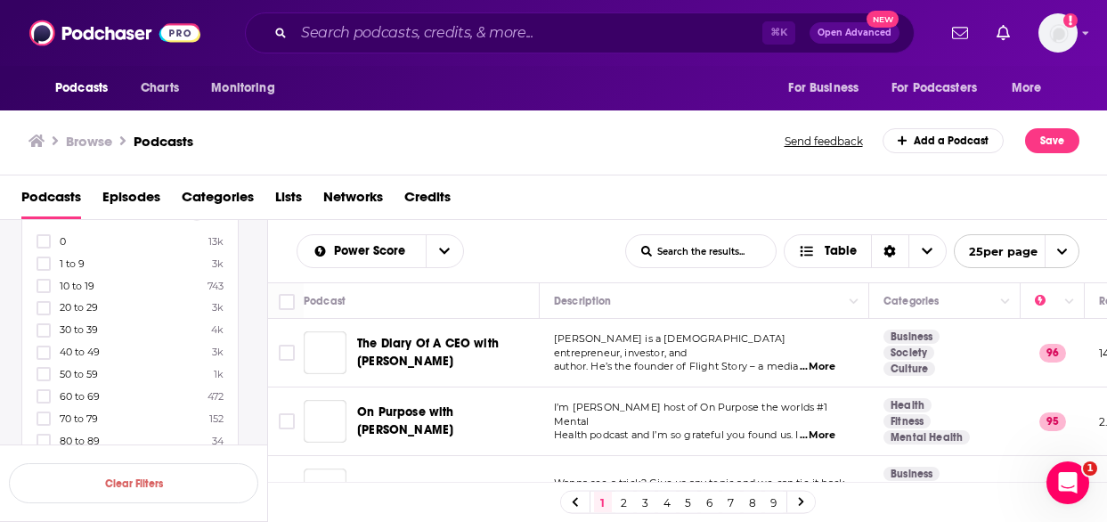
scroll to position [7728, 0]
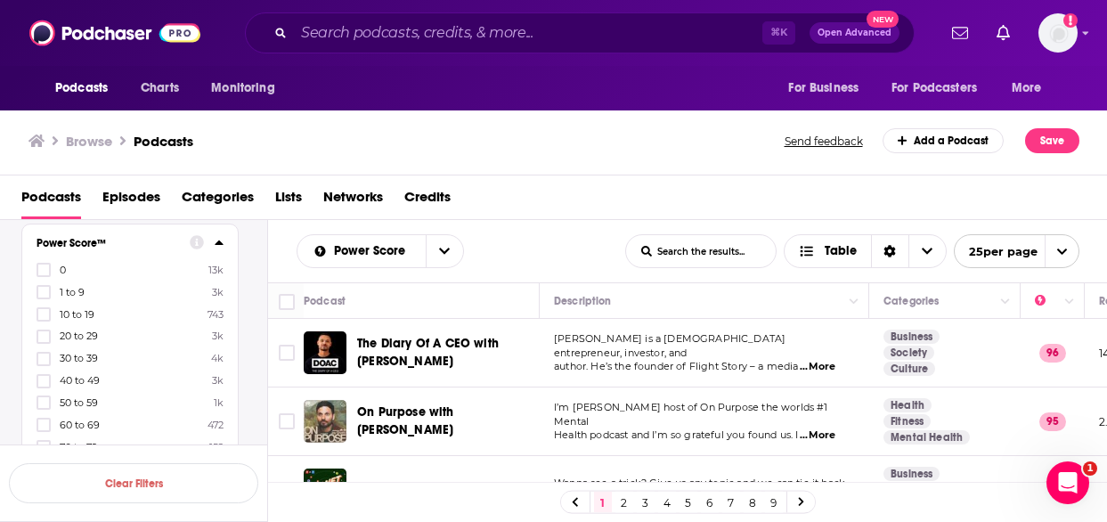
click at [134, 517] on div "Reach (Episode Average)" at bounding box center [108, 523] width 142 height 12
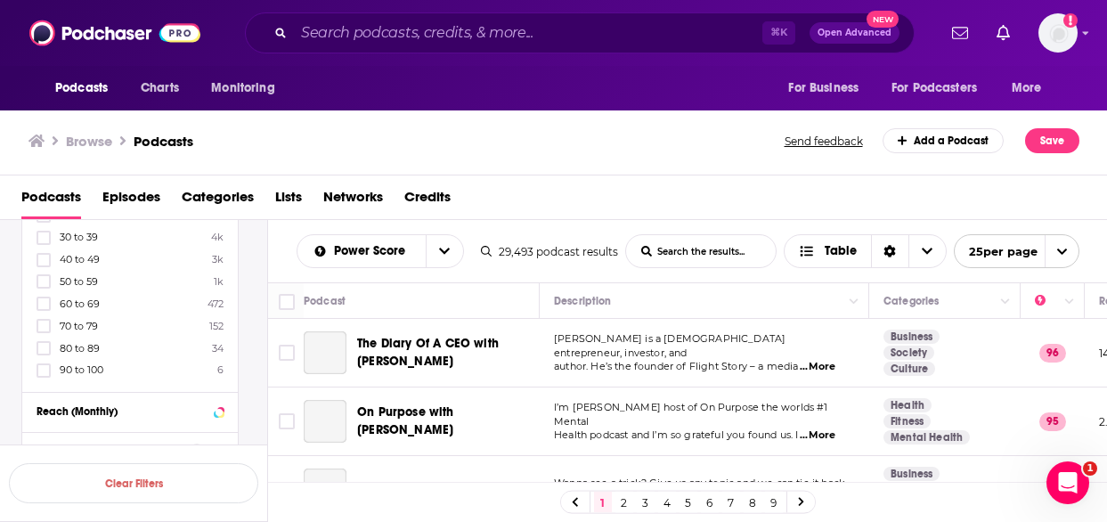
scroll to position [7952, 0]
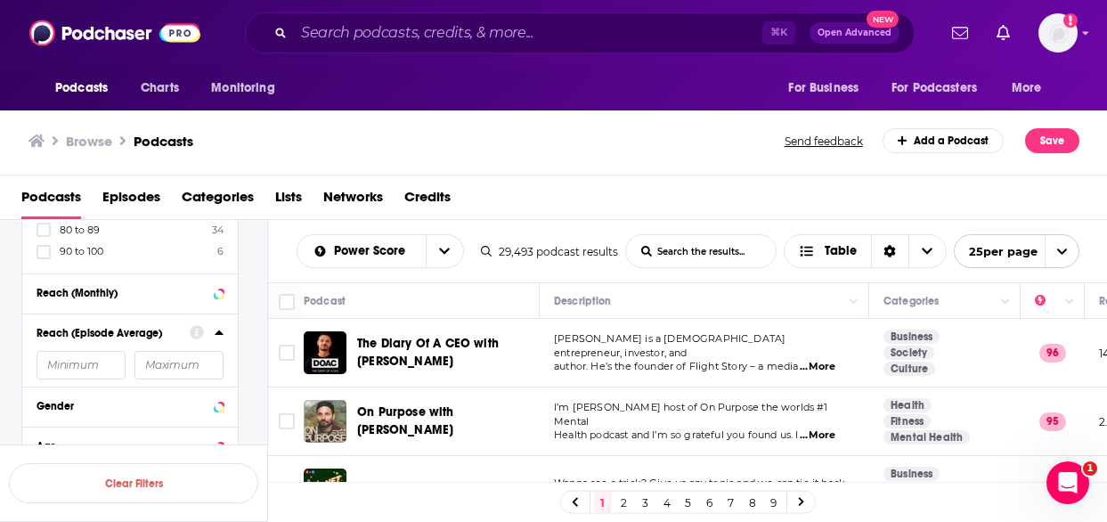
click at [117, 480] on div "Income" at bounding box center [108, 486] width 142 height 12
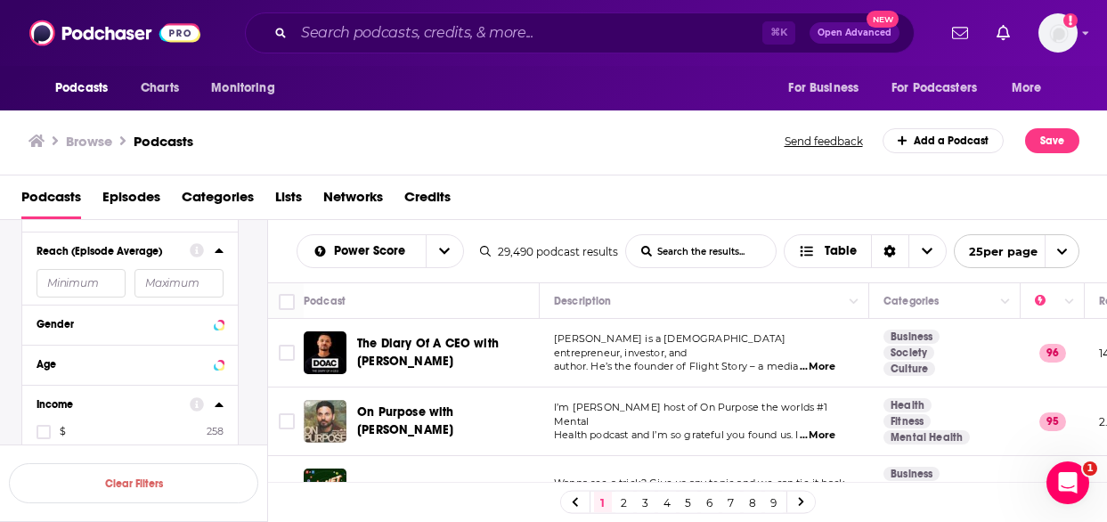
scroll to position [8083, 0]
click at [42, 465] on icon at bounding box center [43, 470] width 11 height 11
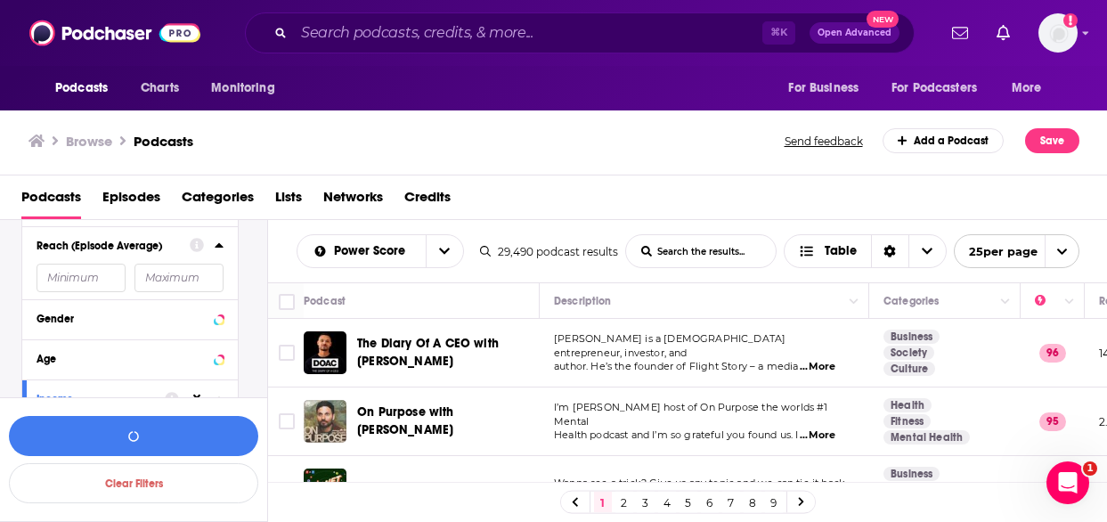
click at [45, 489] on icon at bounding box center [43, 493] width 11 height 8
click at [45, 509] on icon at bounding box center [43, 514] width 11 height 11
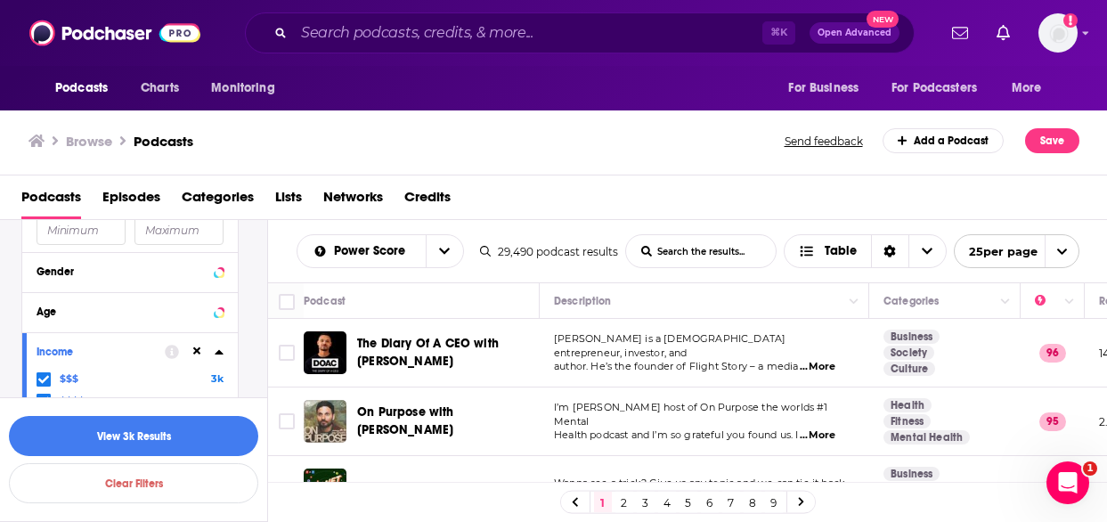
click at [145, 504] on span "Show More" at bounding box center [126, 509] width 48 height 10
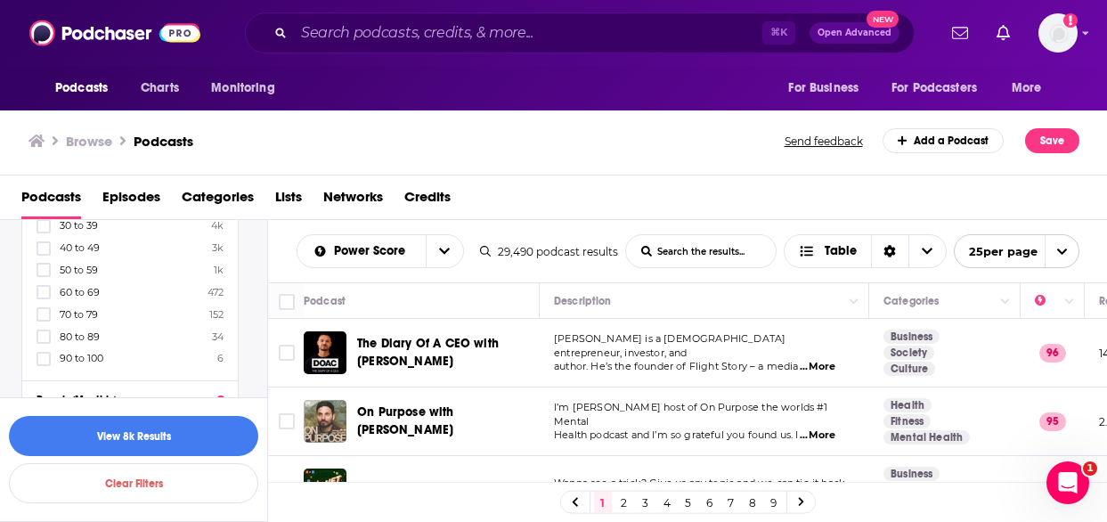
scroll to position [7892, 0]
click at [124, 436] on button "View 8k Results" at bounding box center [133, 436] width 249 height 40
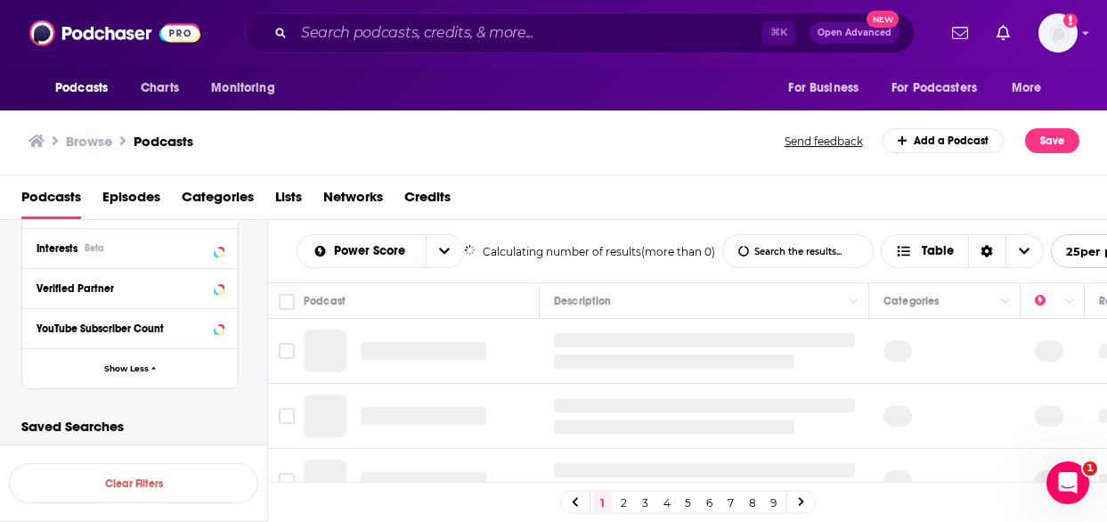
scroll to position [6461, 0]
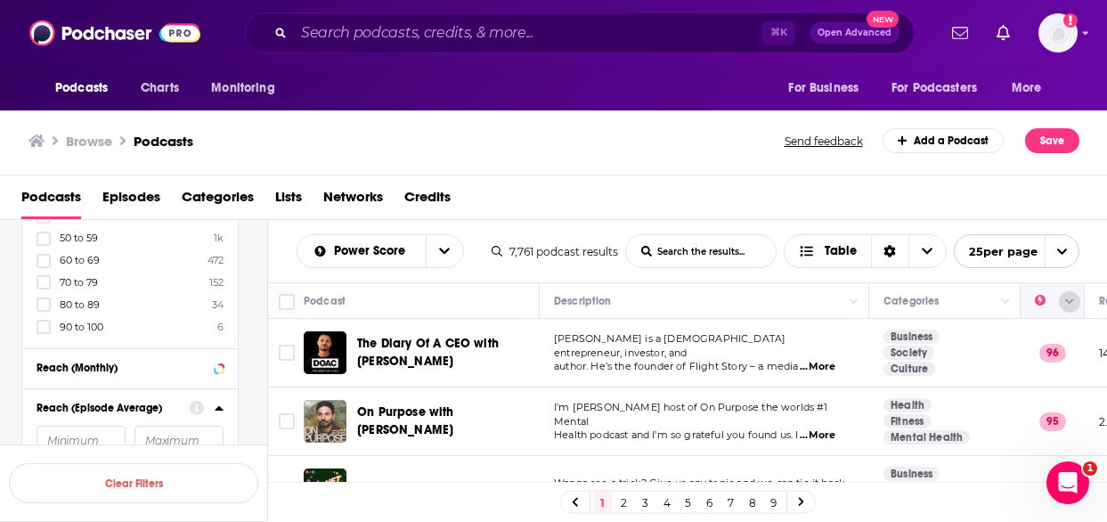
click at [1071, 299] on icon "Column Actions" at bounding box center [1069, 302] width 9 height 11
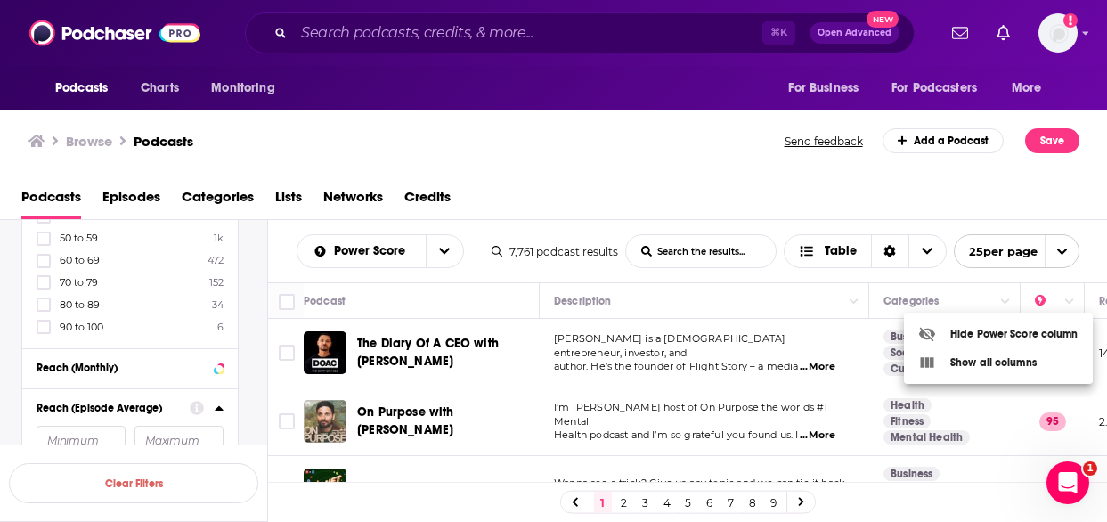
click at [965, 170] on div at bounding box center [553, 261] width 1107 height 522
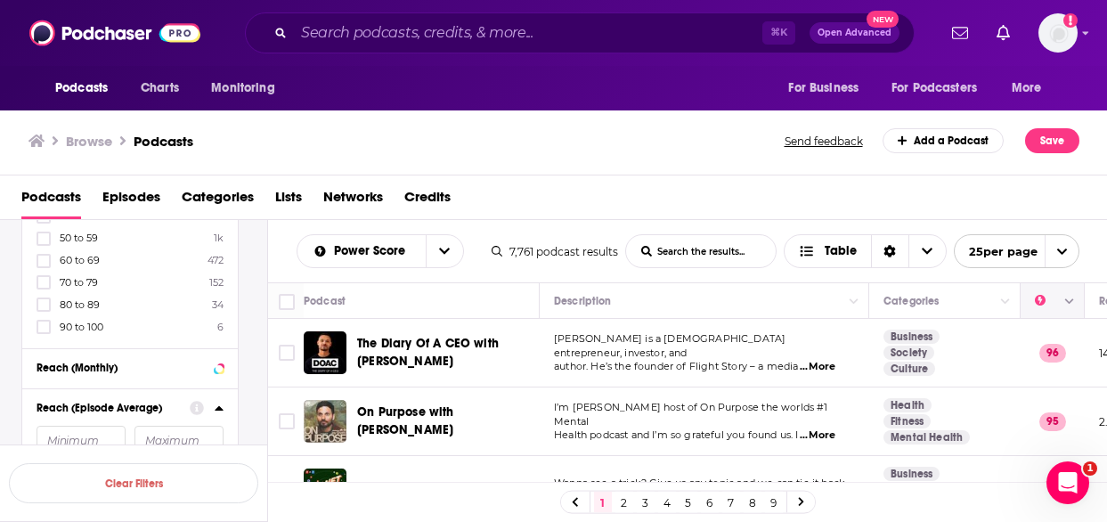
click at [1053, 310] on icon "Move" at bounding box center [1050, 300] width 21 height 21
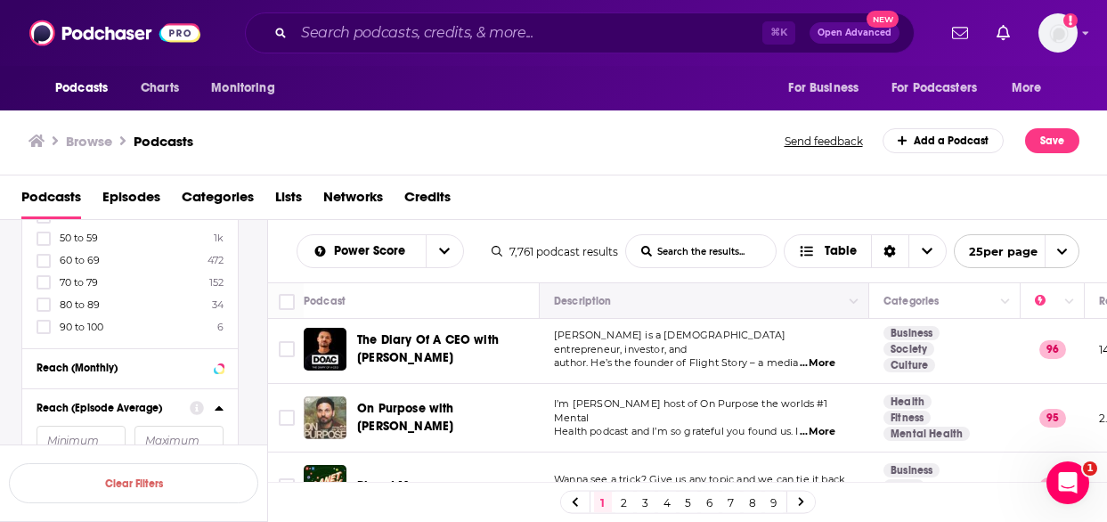
scroll to position [0, 0]
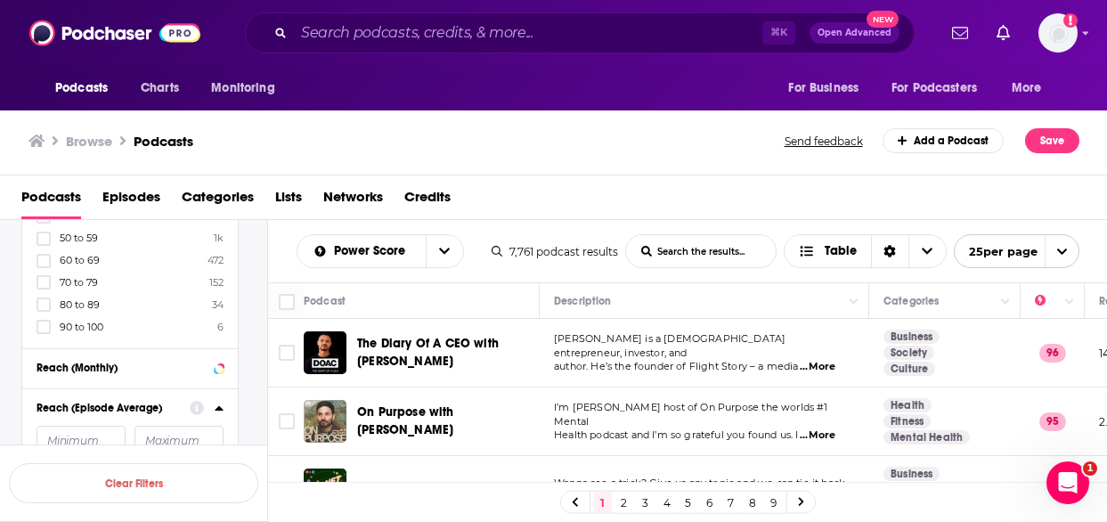
click at [216, 401] on icon at bounding box center [219, 408] width 9 height 14
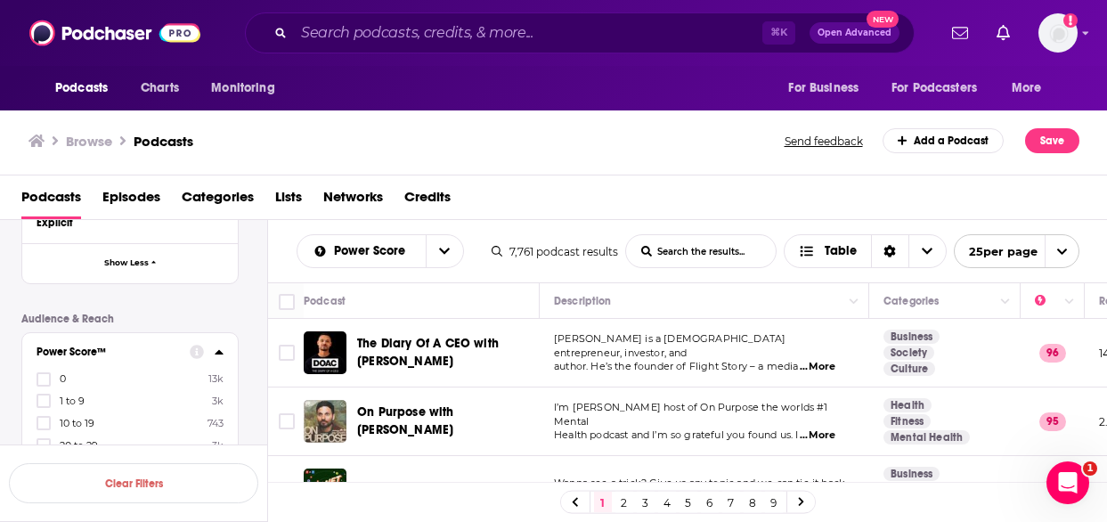
scroll to position [6202, 0]
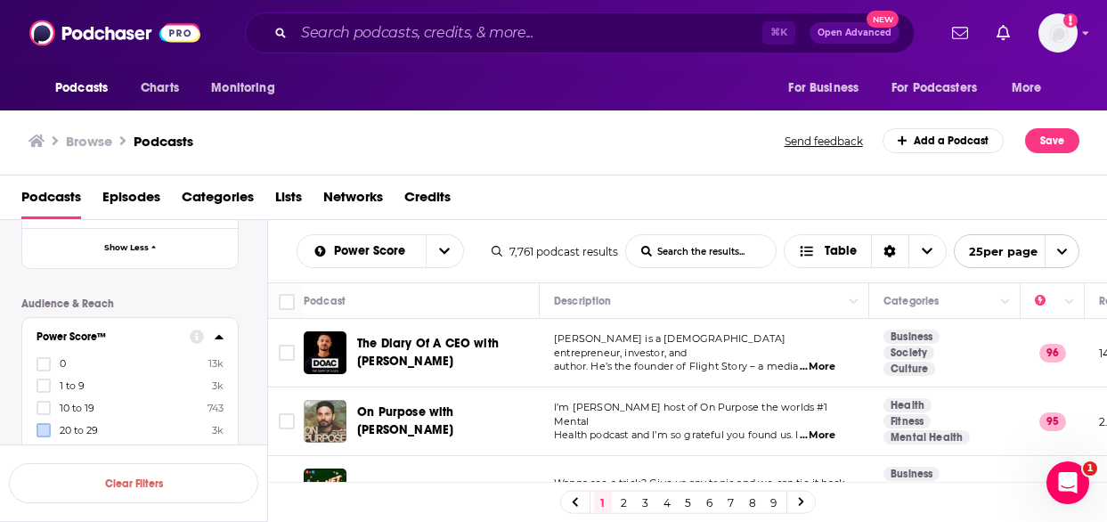
click at [41, 404] on icon at bounding box center [43, 408] width 11 height 8
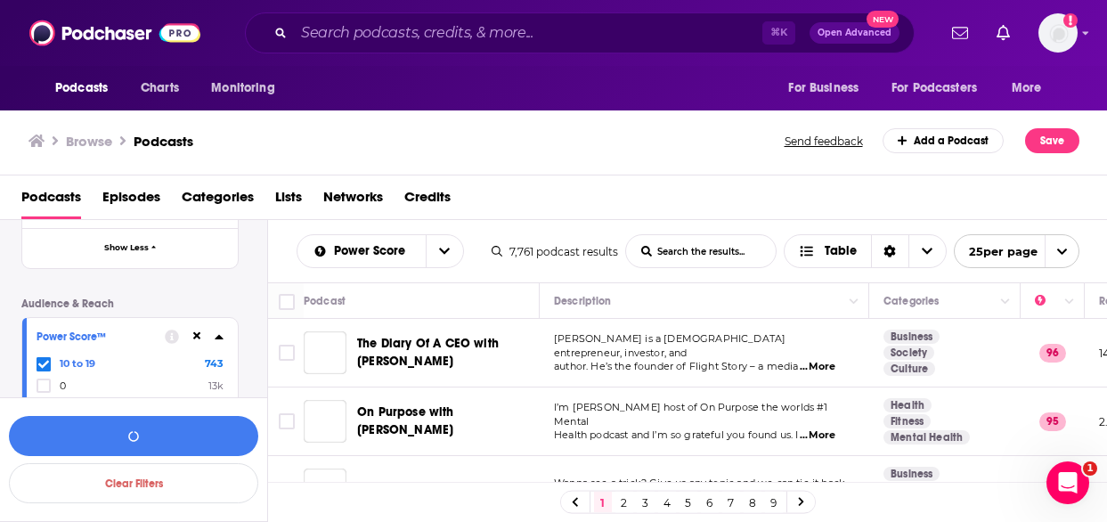
click at [42, 425] on icon at bounding box center [43, 430] width 11 height 11
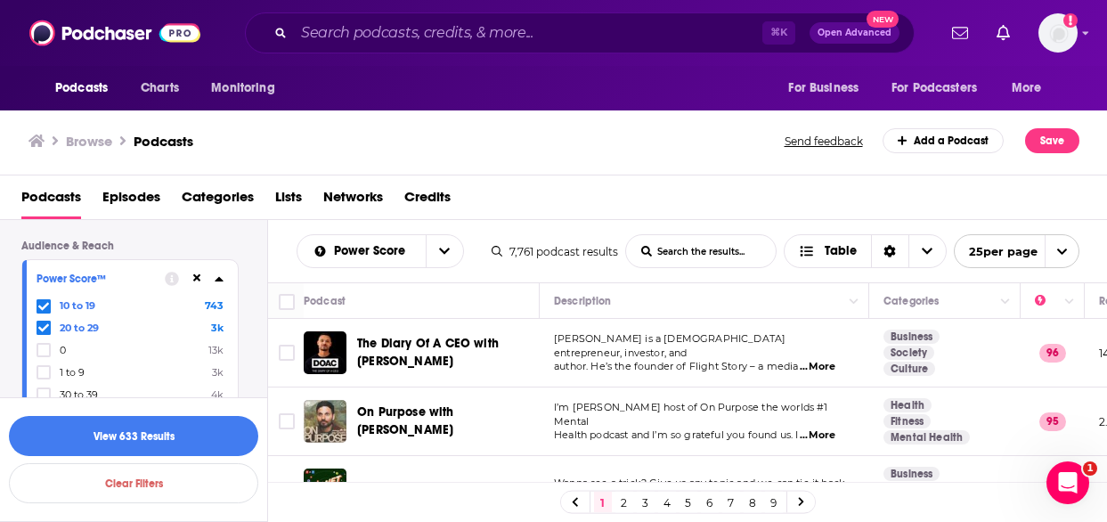
scroll to position [6280, 0]
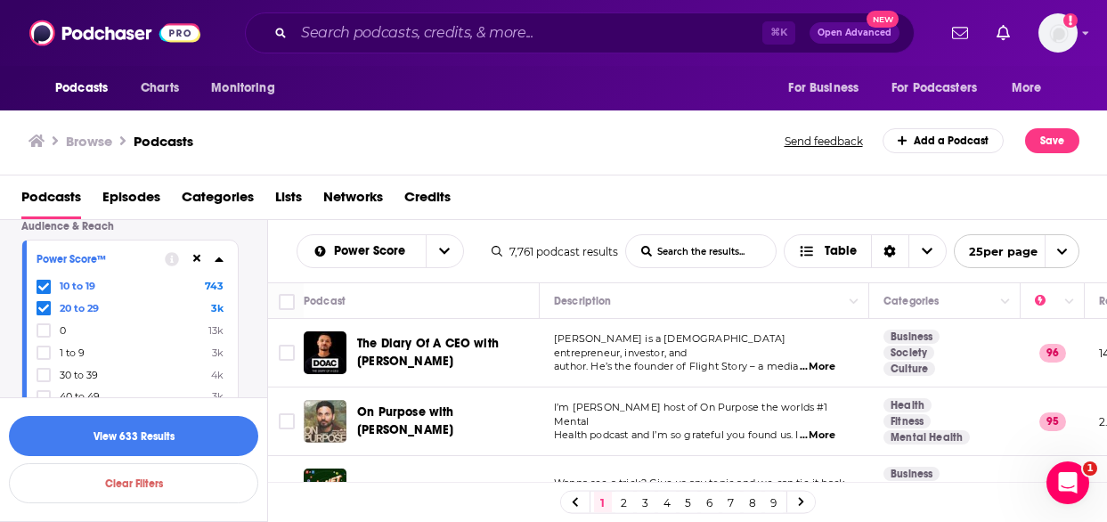
click at [46, 279] on div "10 to 19 743 20 to 29 3k 0 13k 1 to 9 3k 30 to 39 4k 40 to 49 3k 50 to 59 1k 60…" at bounding box center [130, 397] width 187 height 236
click at [39, 370] on icon at bounding box center [43, 375] width 11 height 11
click at [44, 436] on icon at bounding box center [43, 441] width 11 height 11
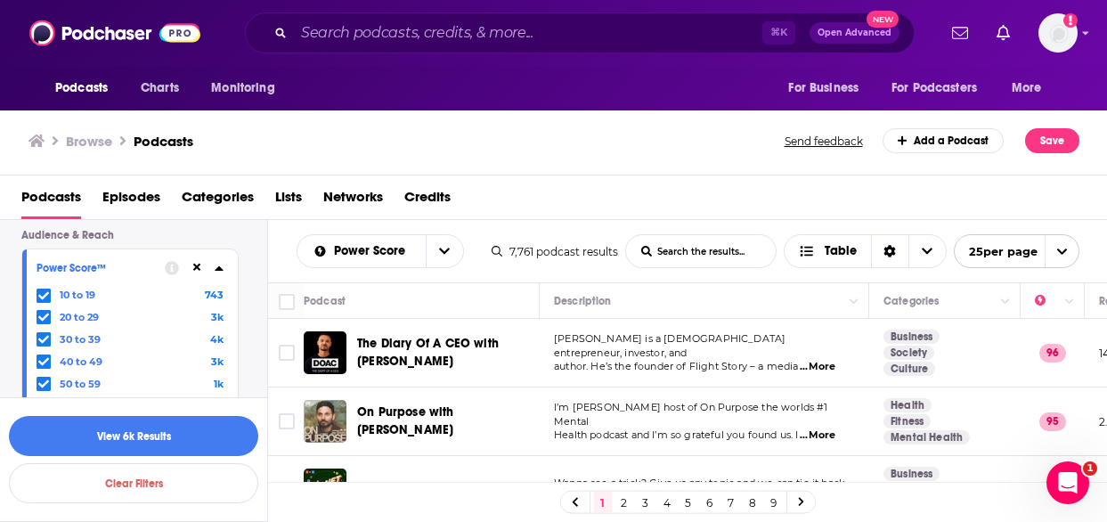
scroll to position [6267, 0]
click at [42, 427] on icon at bounding box center [43, 432] width 11 height 11
click at [40, 405] on icon at bounding box center [43, 409] width 11 height 8
click at [145, 440] on button "View 5k Results" at bounding box center [133, 436] width 249 height 40
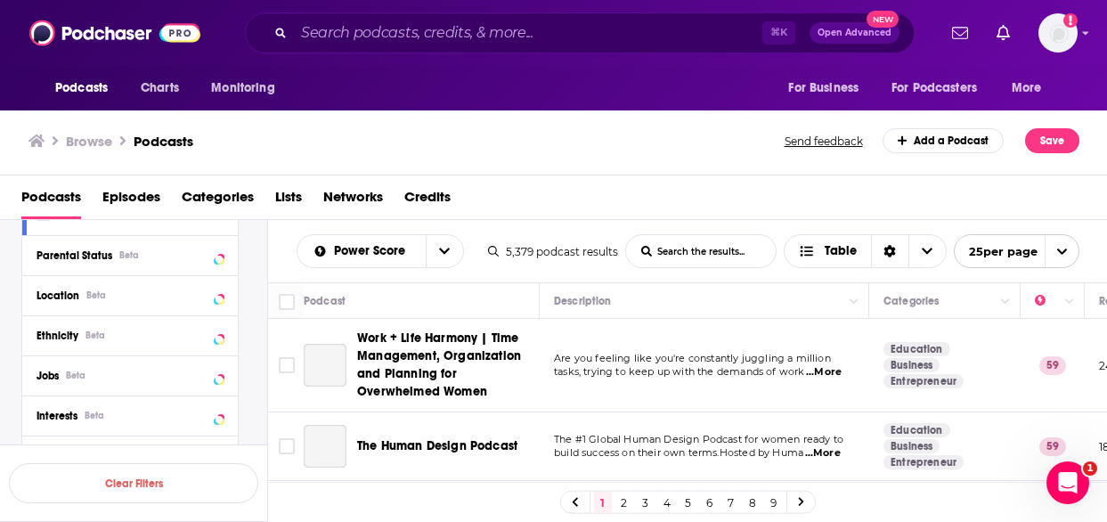
scroll to position [5760, 0]
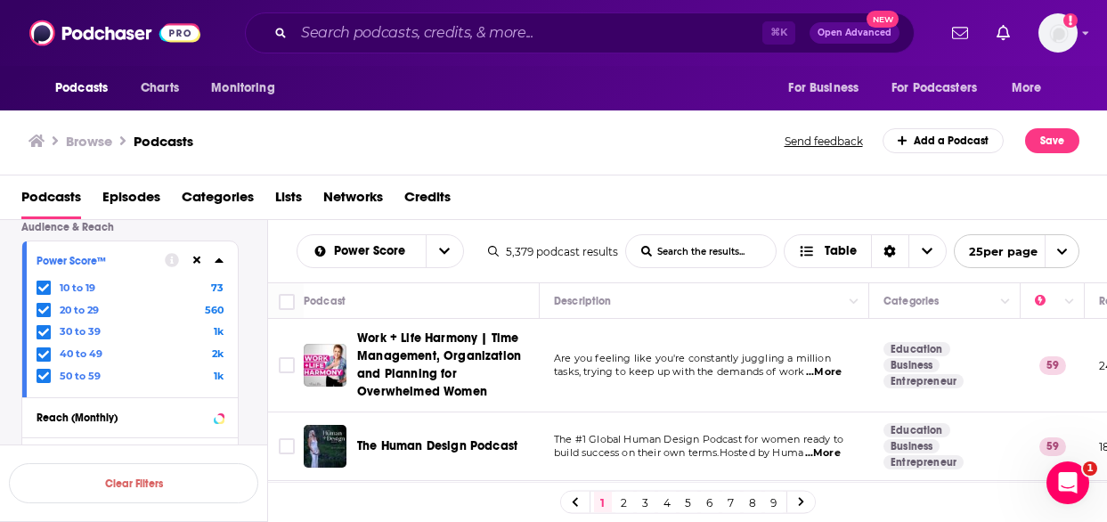
click at [37, 369] on span at bounding box center [44, 376] width 14 height 14
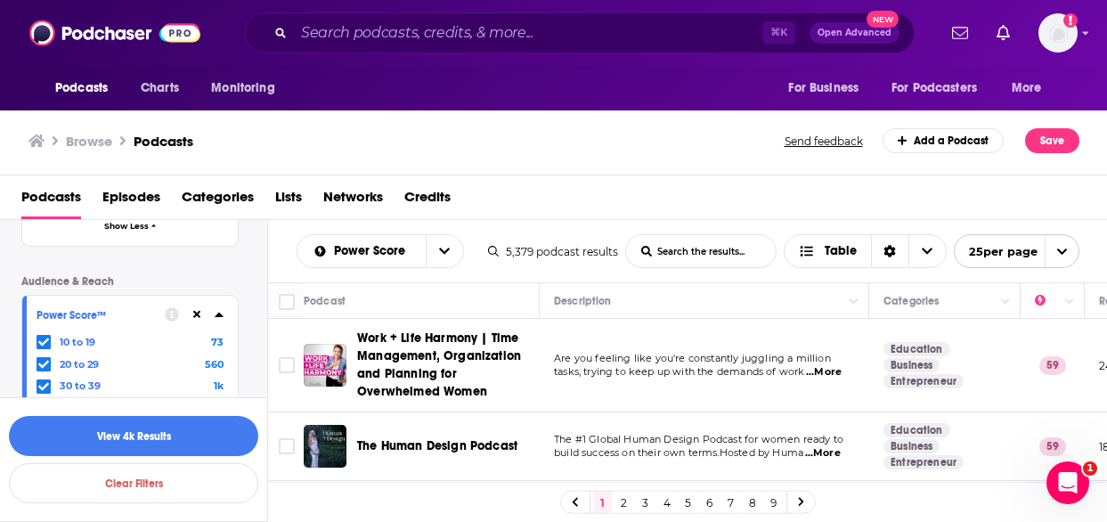
scroll to position [5702, 0]
click at [42, 340] on icon at bounding box center [43, 345] width 11 height 11
click at [136, 440] on button "View 4k Results" at bounding box center [133, 436] width 249 height 40
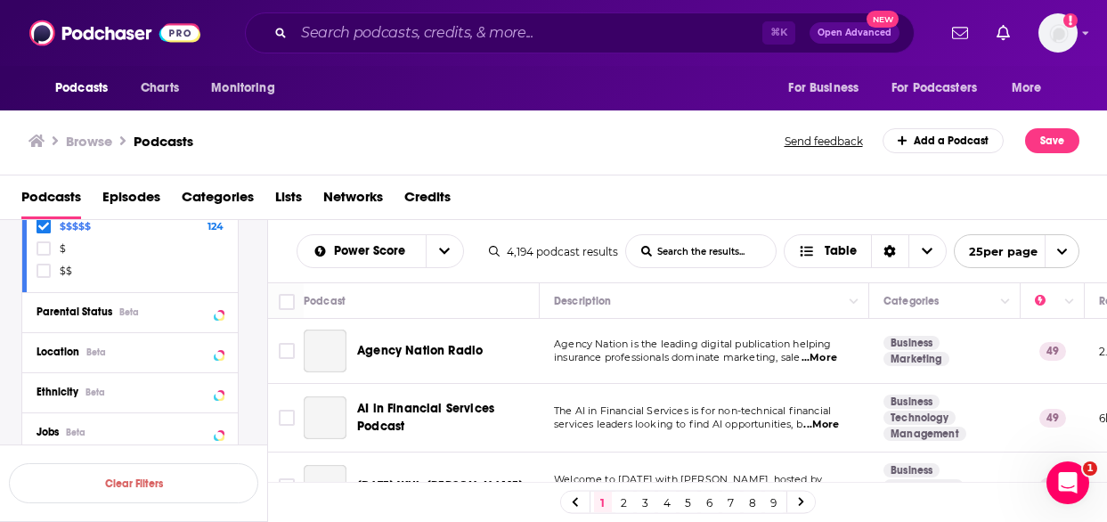
scroll to position [5247, 0]
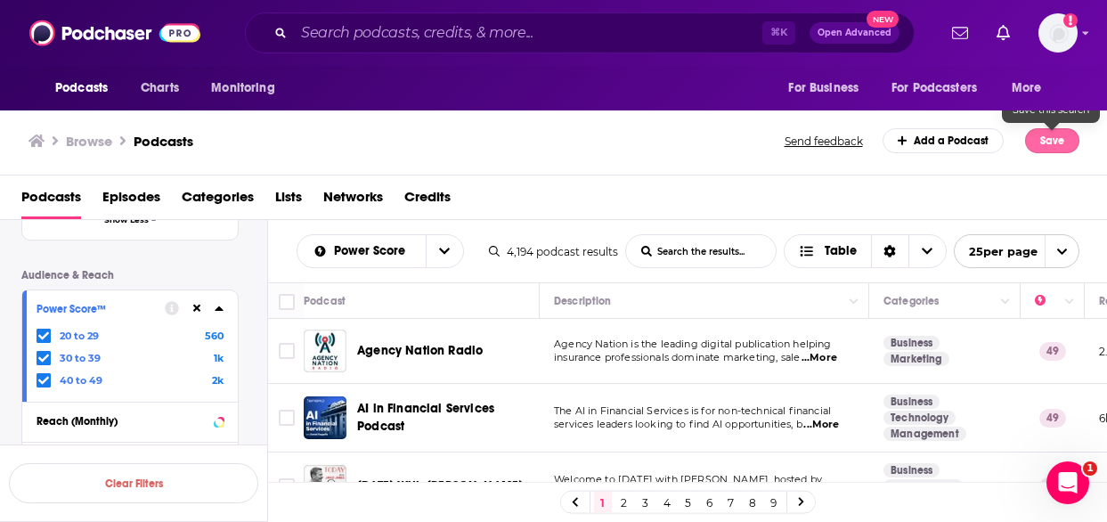
click at [1056, 140] on button "Save" at bounding box center [1052, 140] width 54 height 25
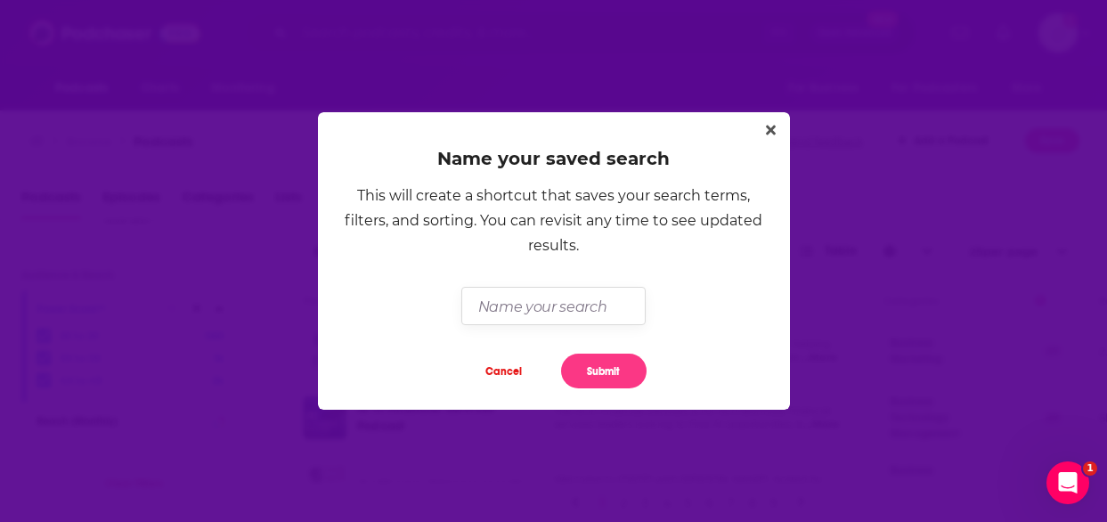
click at [549, 308] on input "Dialog" at bounding box center [553, 306] width 184 height 38
paste input "[PERSON_NAME]"
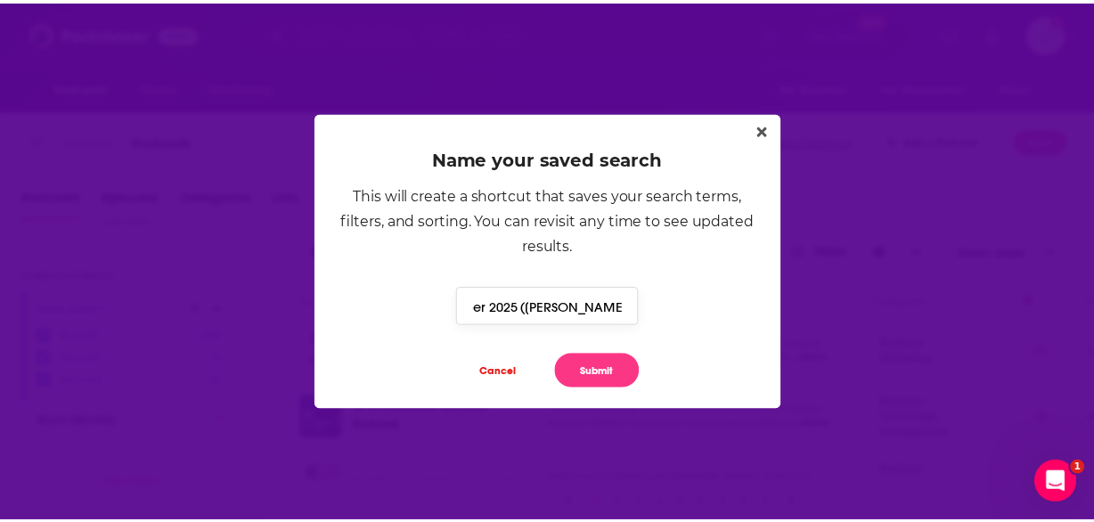
scroll to position [0, 0]
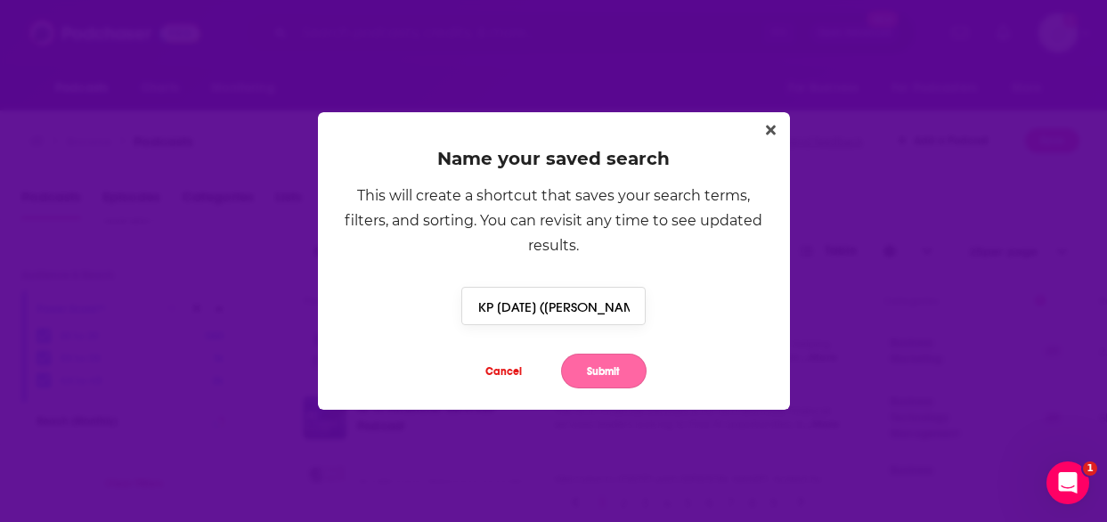
type input "KP [DATE] ([PERSON_NAME])"
click at [607, 374] on button "Submit" at bounding box center [604, 371] width 86 height 35
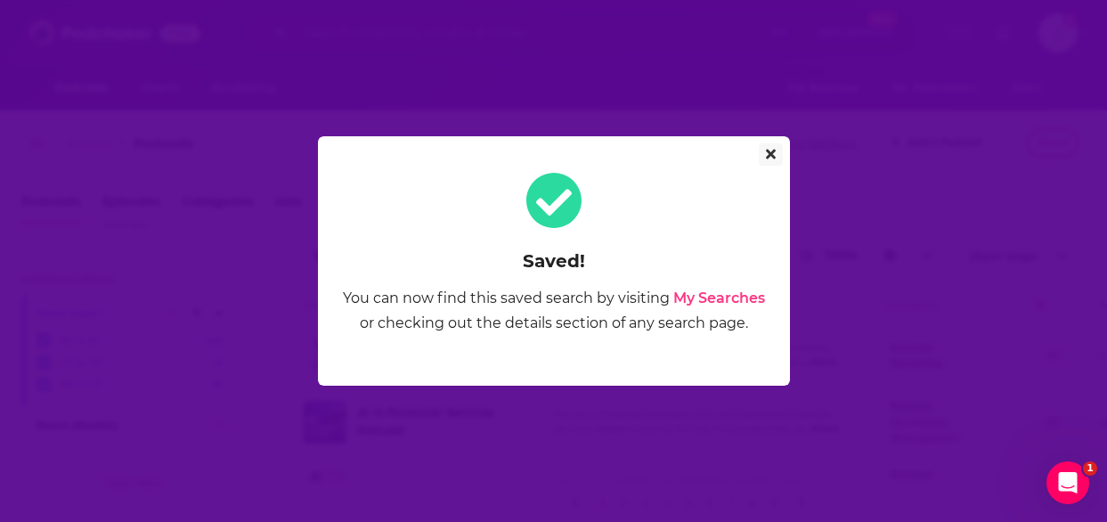
click at [770, 149] on icon "Close" at bounding box center [771, 154] width 10 height 14
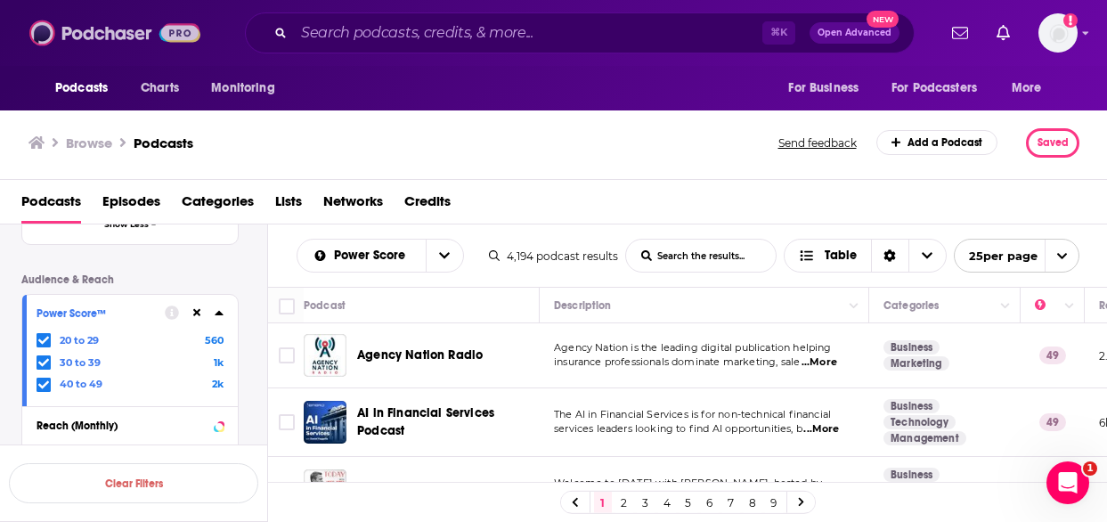
click at [73, 37] on img at bounding box center [114, 33] width 171 height 34
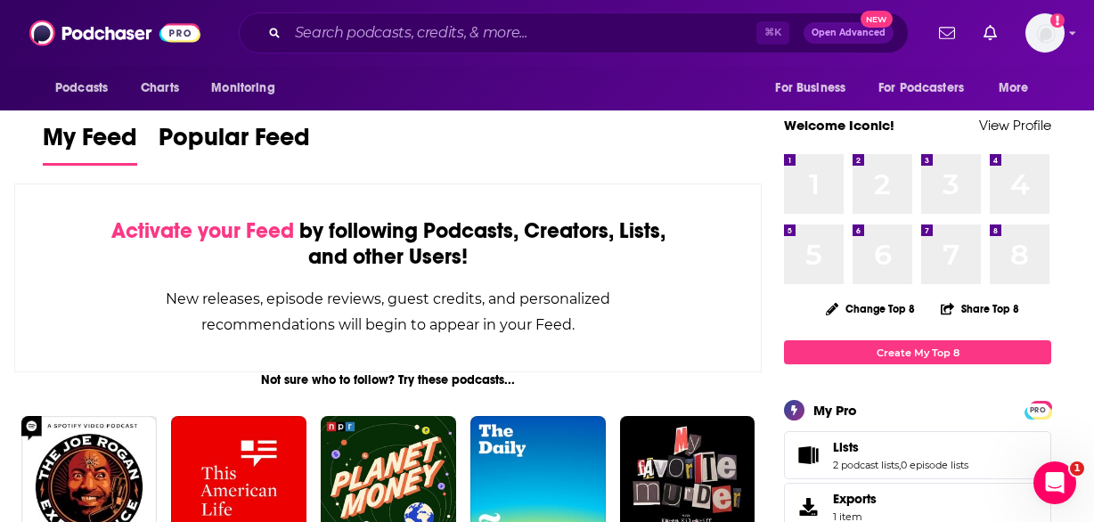
scroll to position [29, 0]
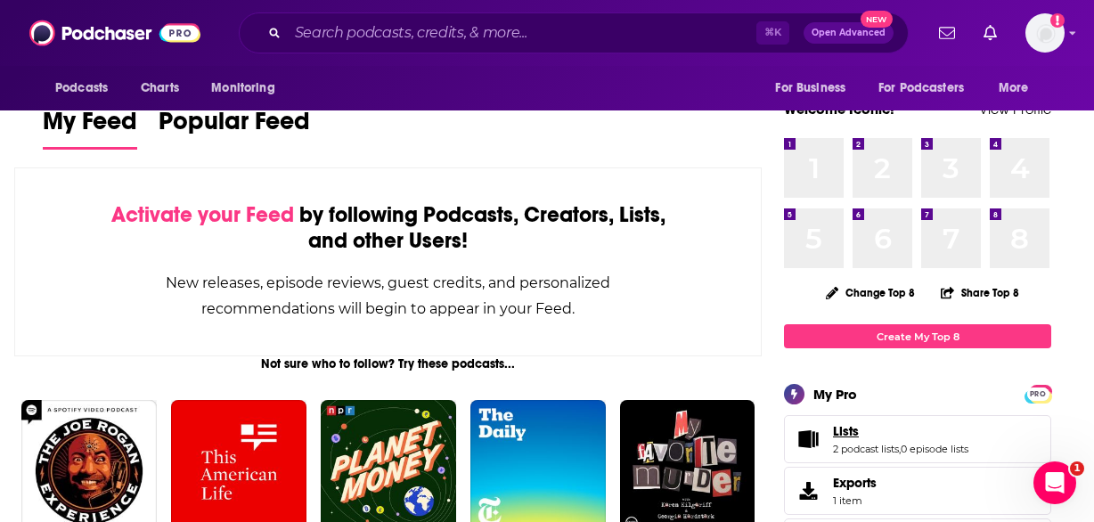
click at [888, 431] on link "Lists" at bounding box center [900, 431] width 135 height 16
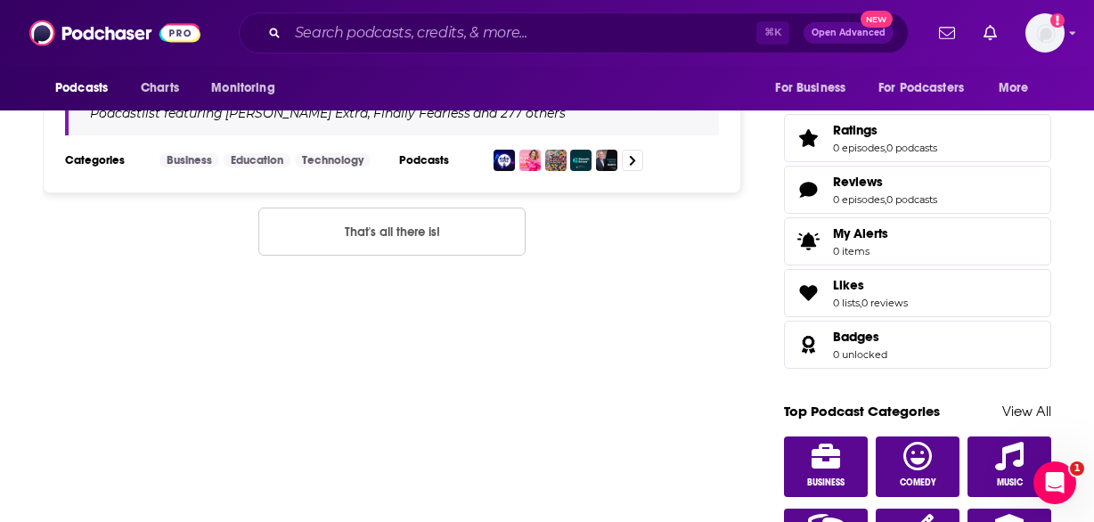
scroll to position [199, 0]
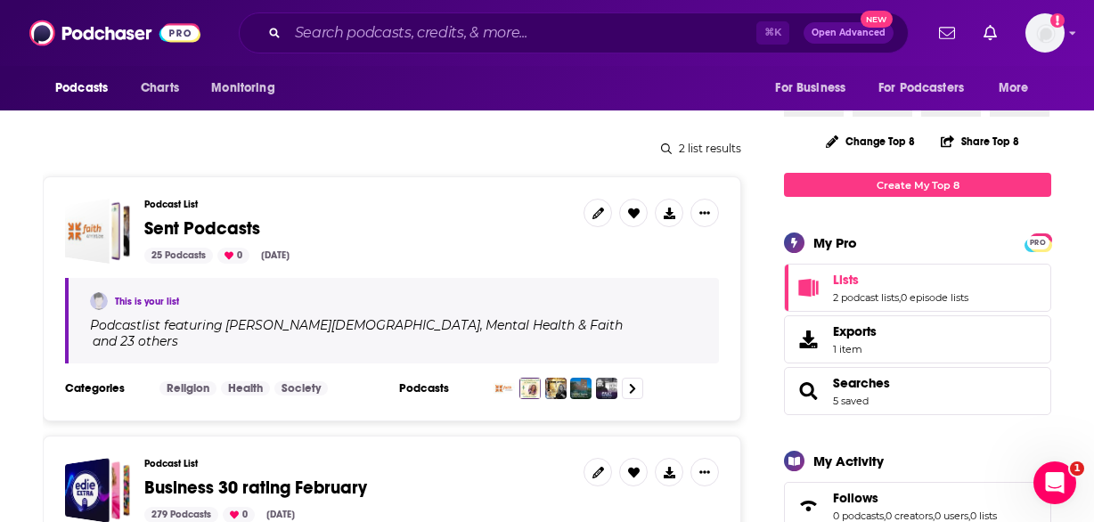
click at [901, 390] on span "Searches 5 saved" at bounding box center [917, 391] width 267 height 48
click at [908, 385] on span "Searches 5 saved" at bounding box center [917, 391] width 267 height 48
click at [869, 387] on span "Searches" at bounding box center [861, 383] width 57 height 16
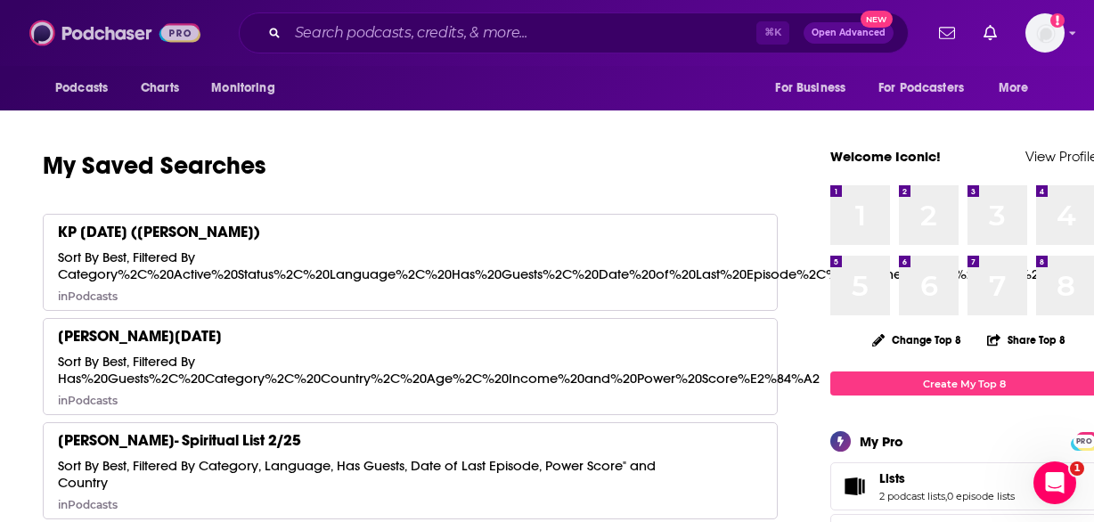
click at [45, 18] on img at bounding box center [114, 33] width 171 height 34
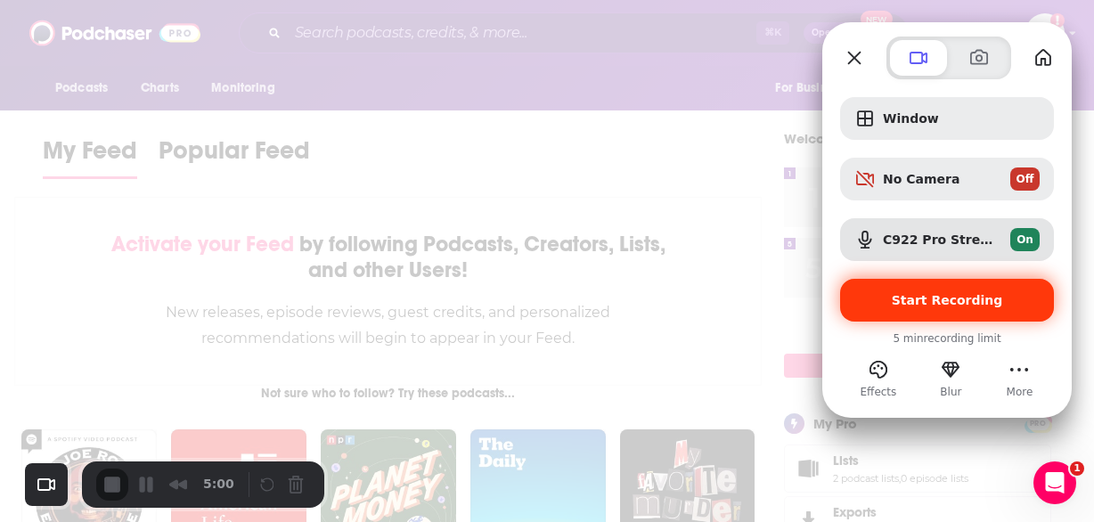
click at [926, 290] on div "Start Recording" at bounding box center [947, 300] width 214 height 43
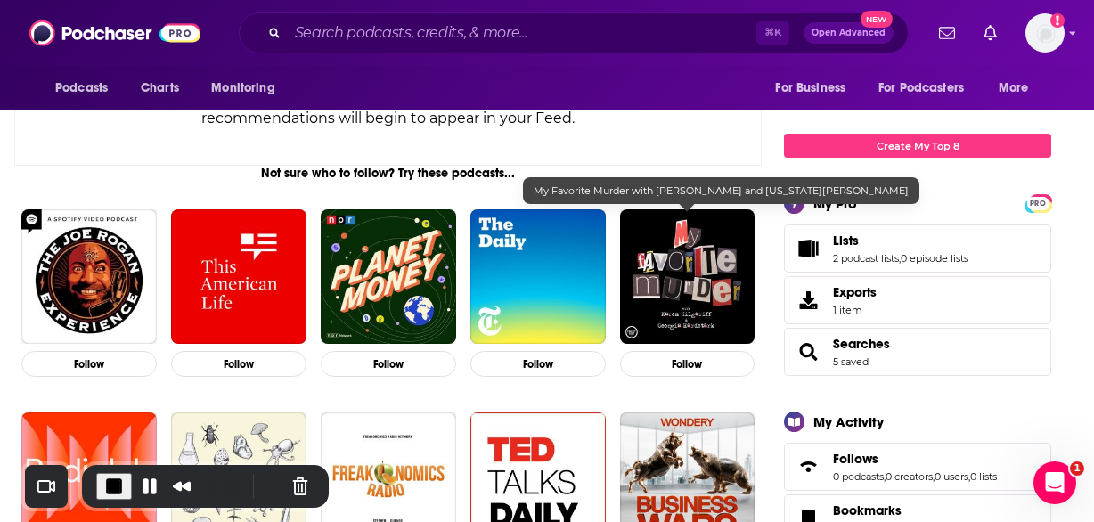
scroll to position [283, 0]
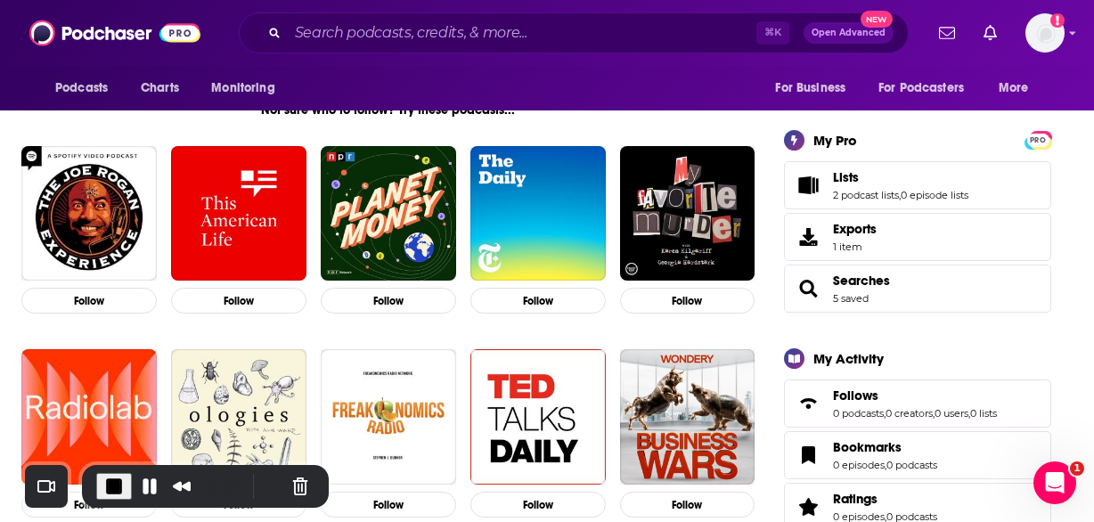
click at [922, 287] on span "Searches 5 saved" at bounding box center [917, 289] width 267 height 48
click at [859, 282] on span "Searches" at bounding box center [861, 281] width 57 height 16
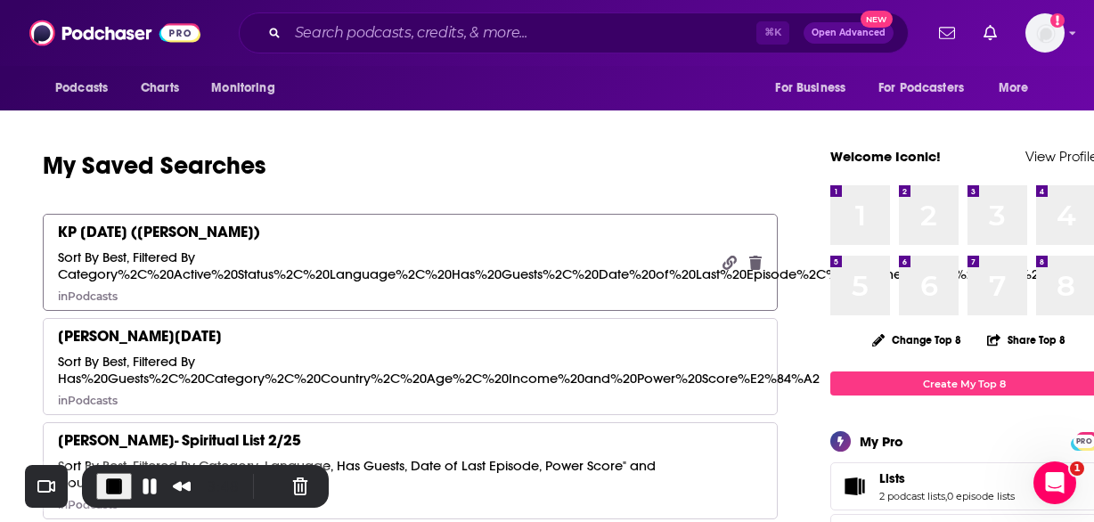
click at [362, 236] on div "KP [DATE] ([PERSON_NAME] List) Sort By Best, Filtered By Category%2C%20Active%2…" at bounding box center [383, 262] width 651 height 81
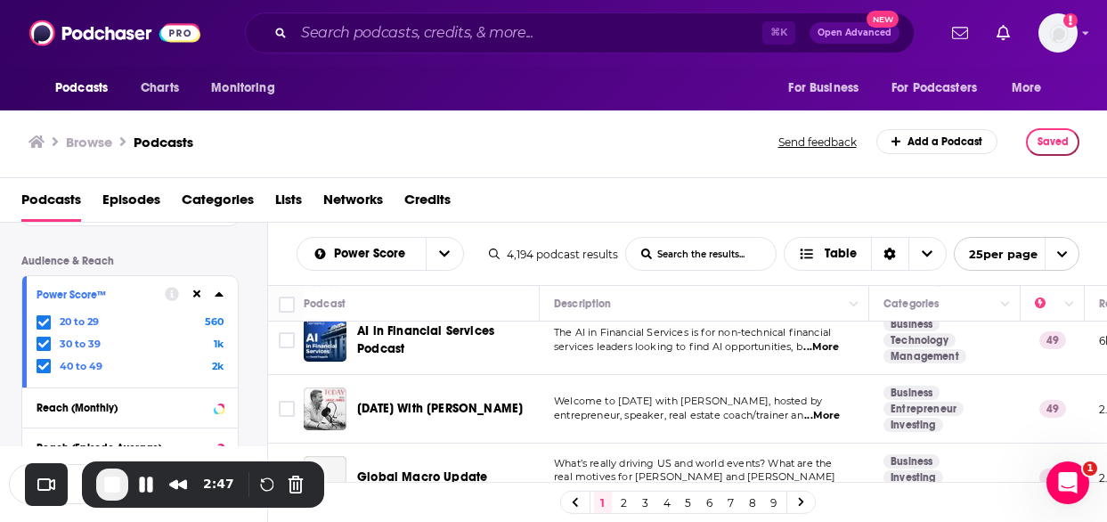
scroll to position [113, 0]
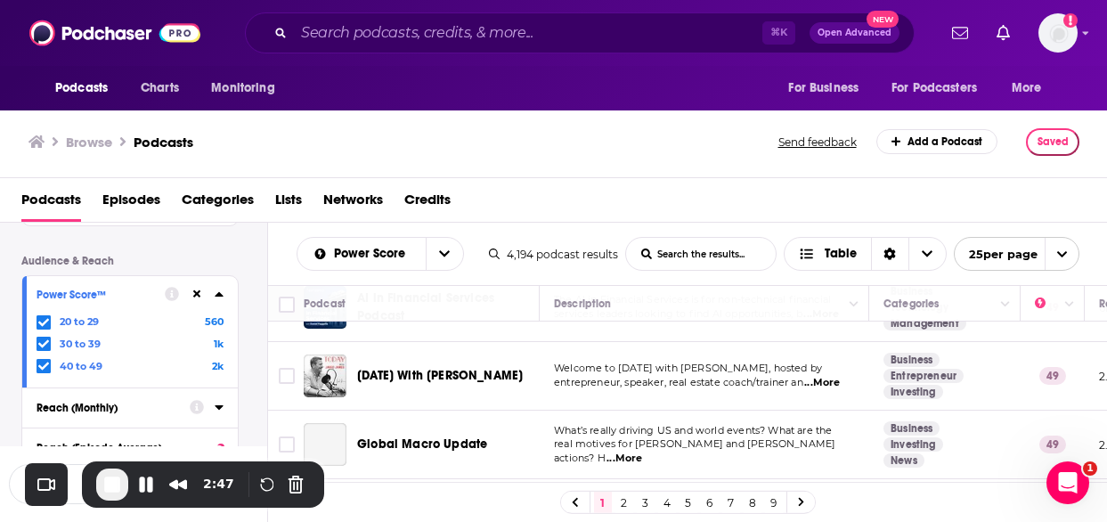
click at [103, 410] on div "Reach (Monthly)" at bounding box center [108, 408] width 142 height 12
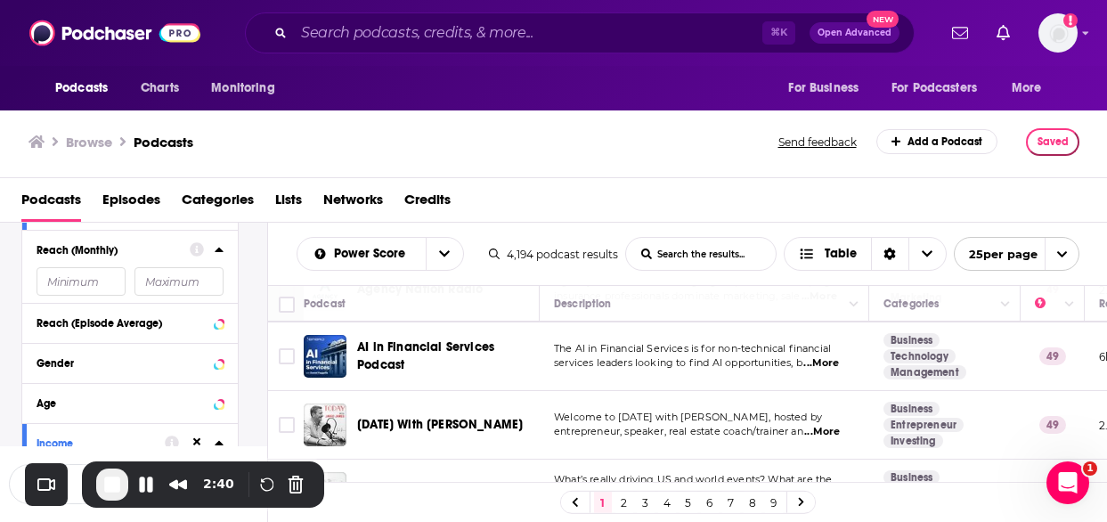
scroll to position [0, 0]
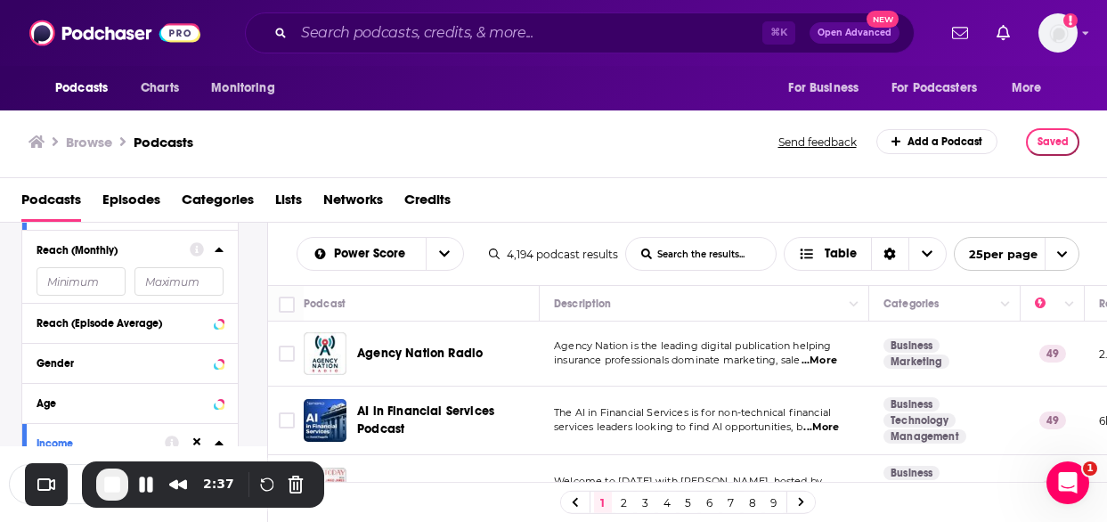
click at [656, 252] on input "List Search Input" at bounding box center [701, 254] width 150 height 32
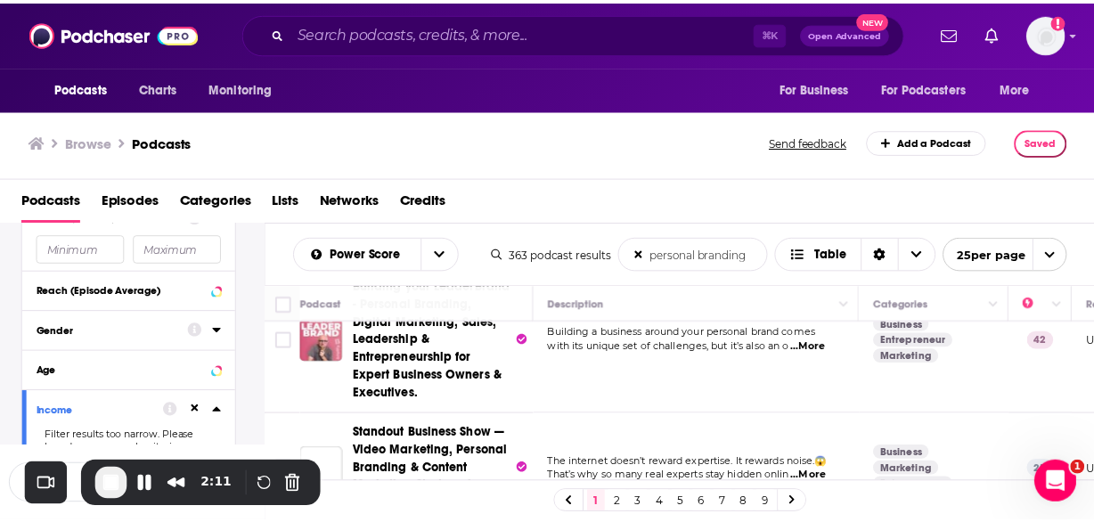
scroll to position [22, 0]
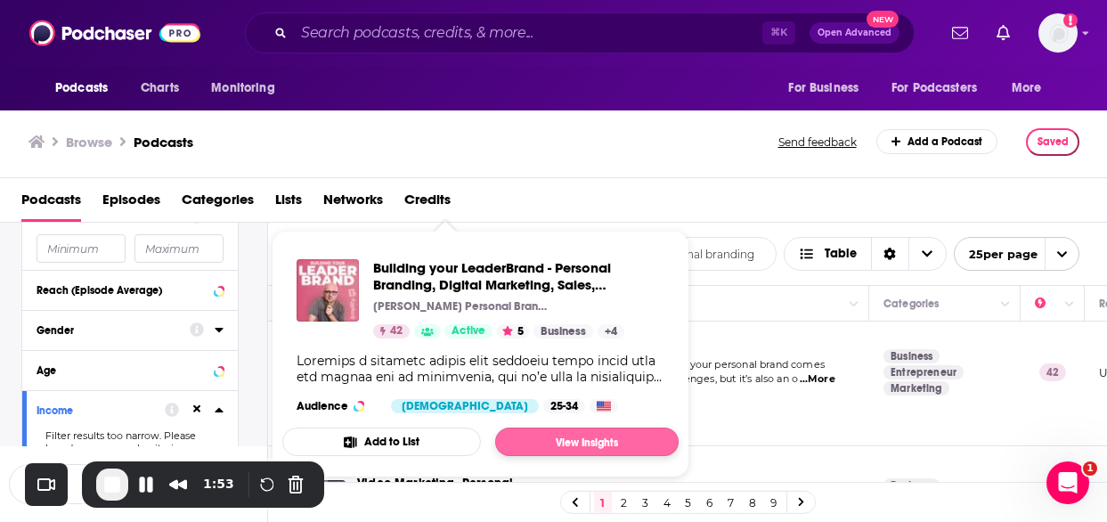
type input "personal branding"
click at [599, 439] on link "View Insights" at bounding box center [586, 442] width 183 height 29
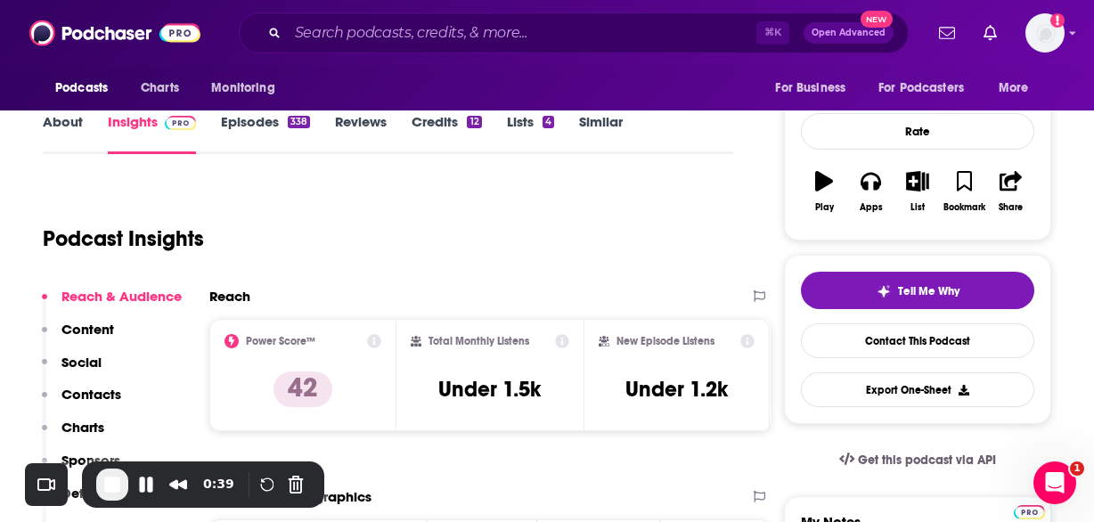
scroll to position [230, 0]
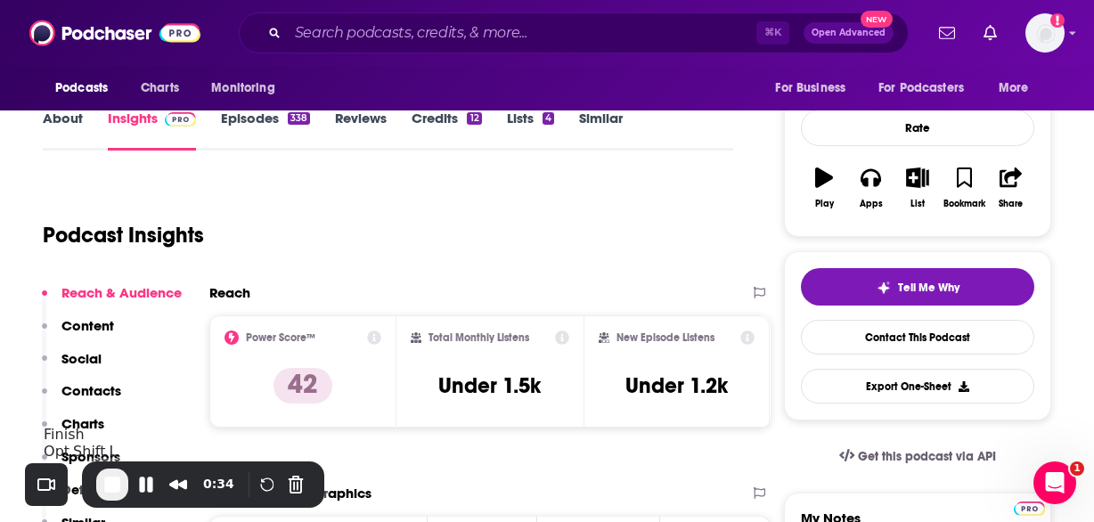
click at [116, 484] on span "End Recording" at bounding box center [112, 484] width 21 height 21
